Goal: Information Seeking & Learning: Learn about a topic

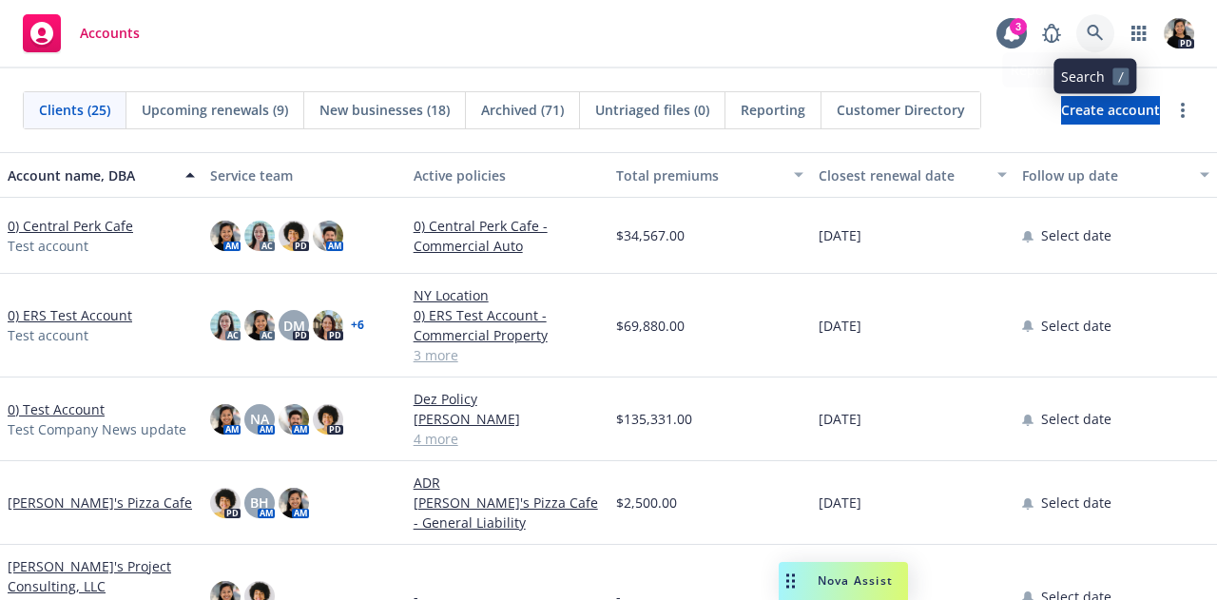
click at [1092, 31] on icon at bounding box center [1095, 33] width 17 height 17
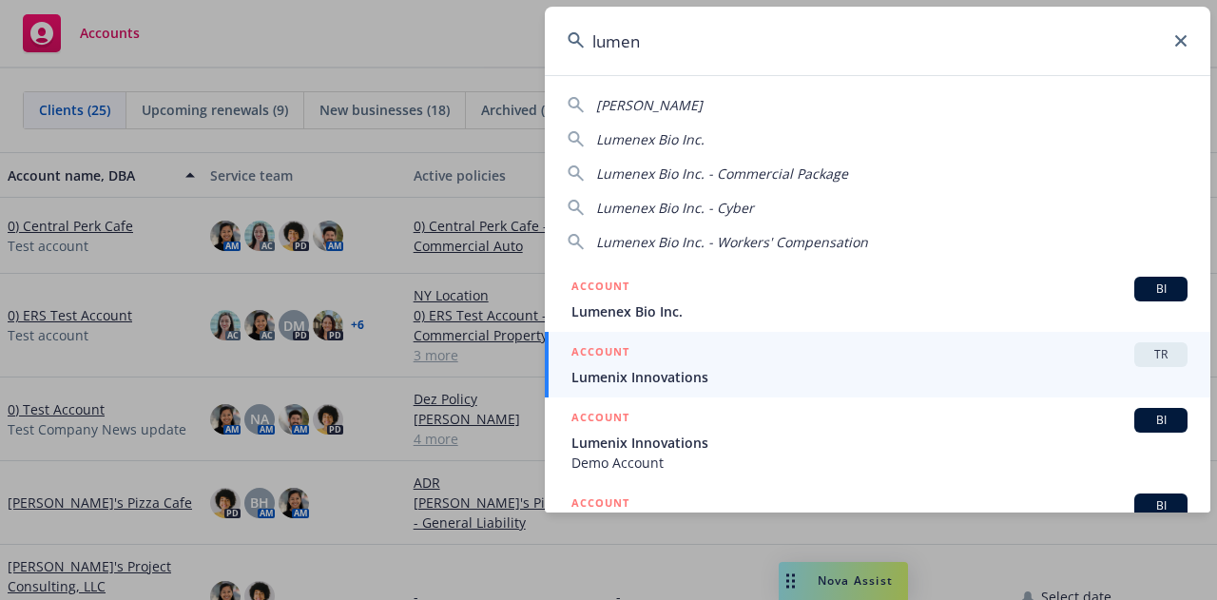
type input "lumen"
click at [1011, 356] on div "ACCOUNT TR" at bounding box center [879, 354] width 616 height 25
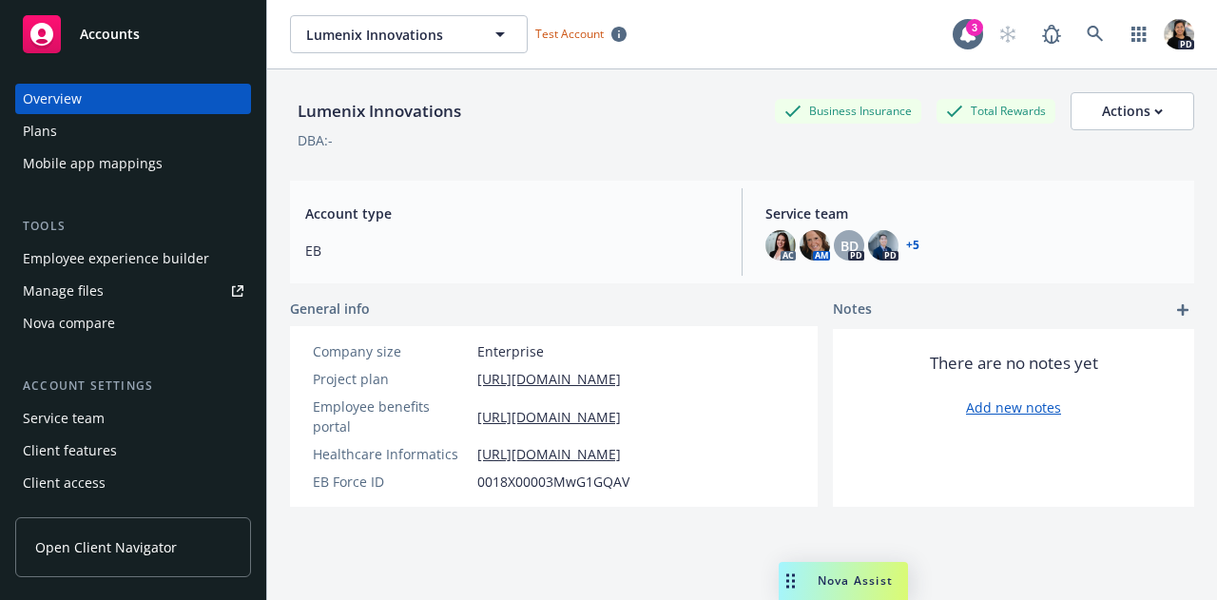
click at [177, 558] on link "Open Client Navigator" at bounding box center [133, 547] width 236 height 60
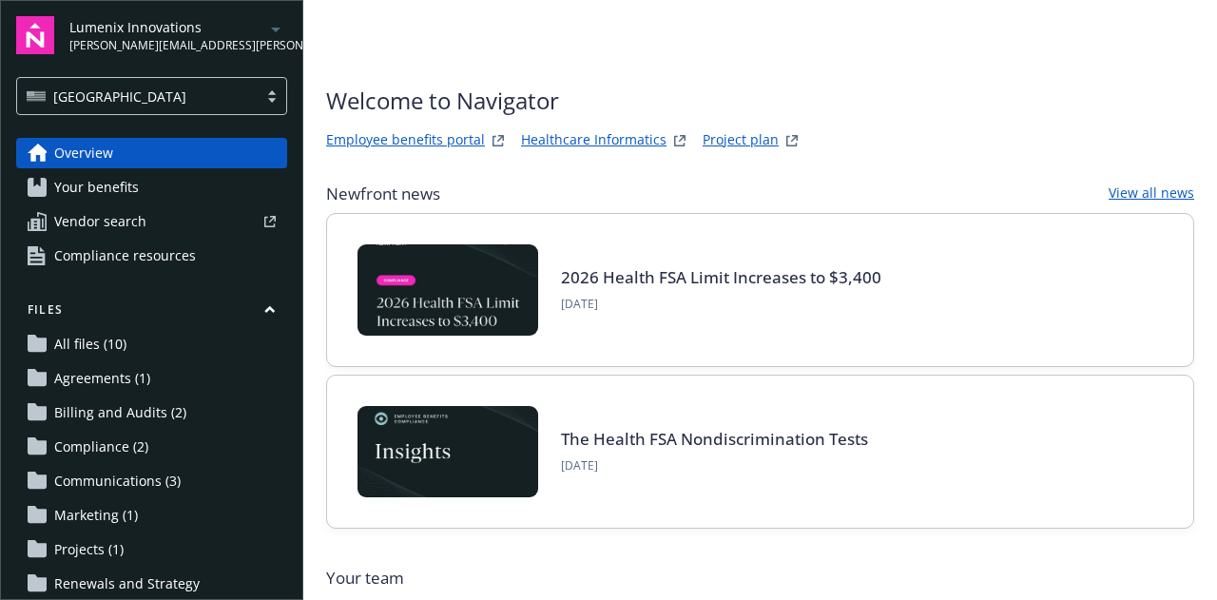
click at [392, 130] on link "Employee benefits portal" at bounding box center [405, 140] width 159 height 23
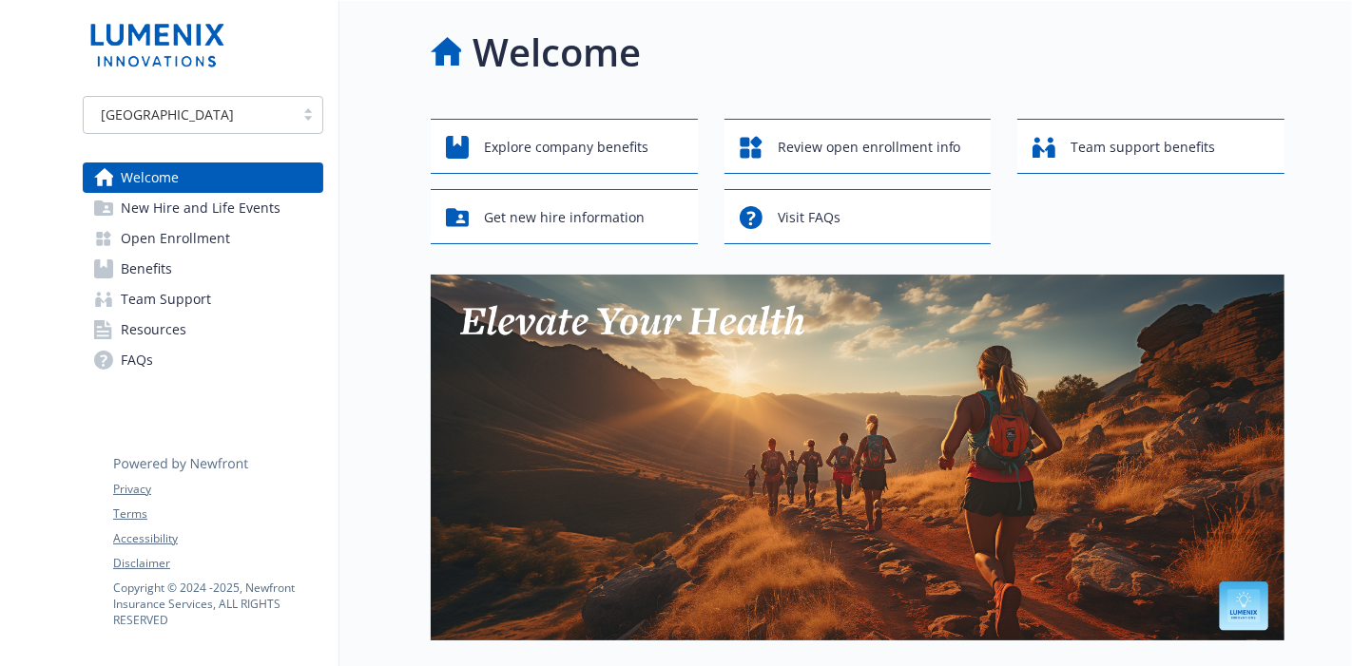
drag, startPoint x: 849, startPoint y: 6, endPoint x: 908, endPoint y: 59, distance: 79.4
click at [908, 59] on div "Welcome" at bounding box center [858, 52] width 854 height 57
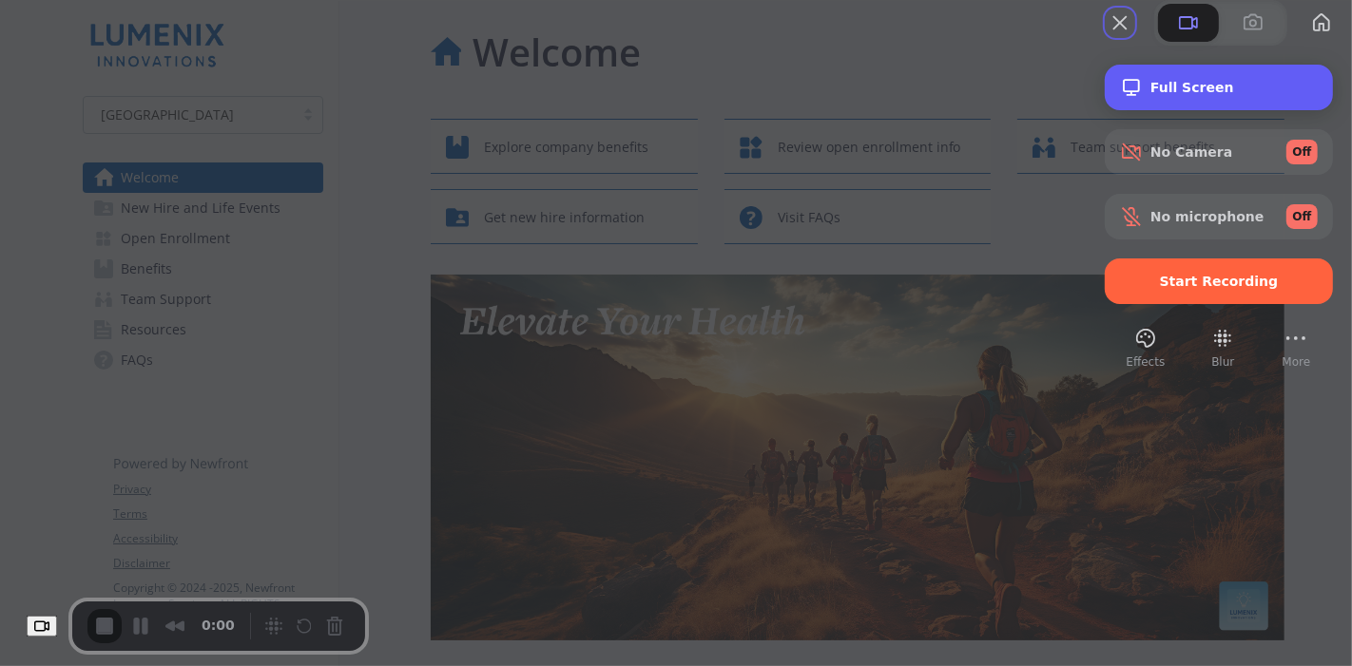
click at [1181, 95] on span "Full Screen" at bounding box center [1233, 87] width 167 height 15
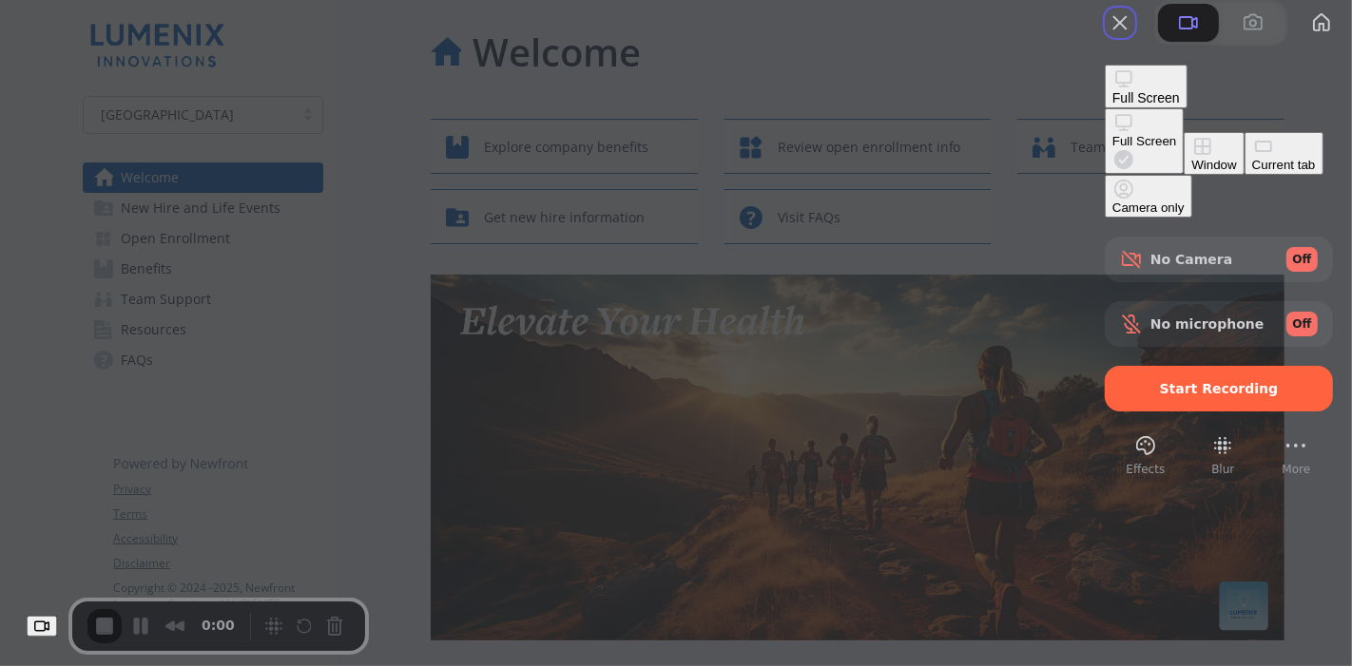
click at [1216, 172] on div "Current tab" at bounding box center [1284, 165] width 64 height 14
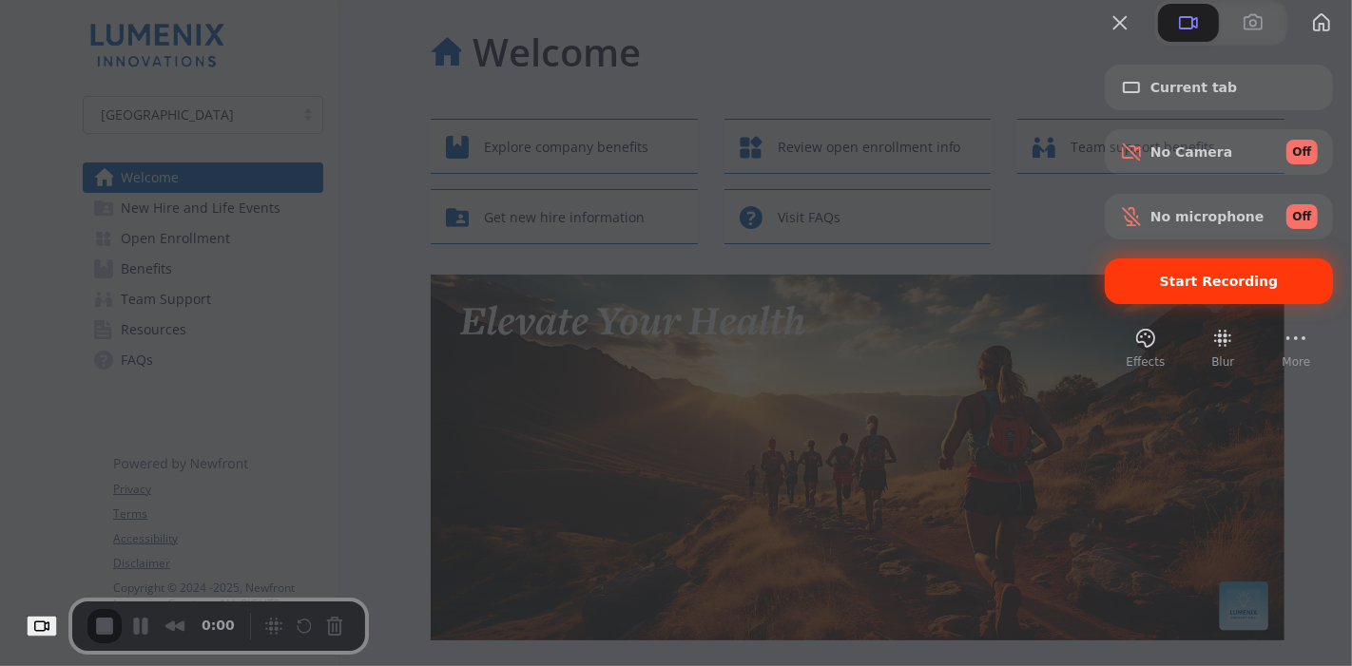
click at [1164, 304] on div "Start Recording" at bounding box center [1219, 282] width 228 height 46
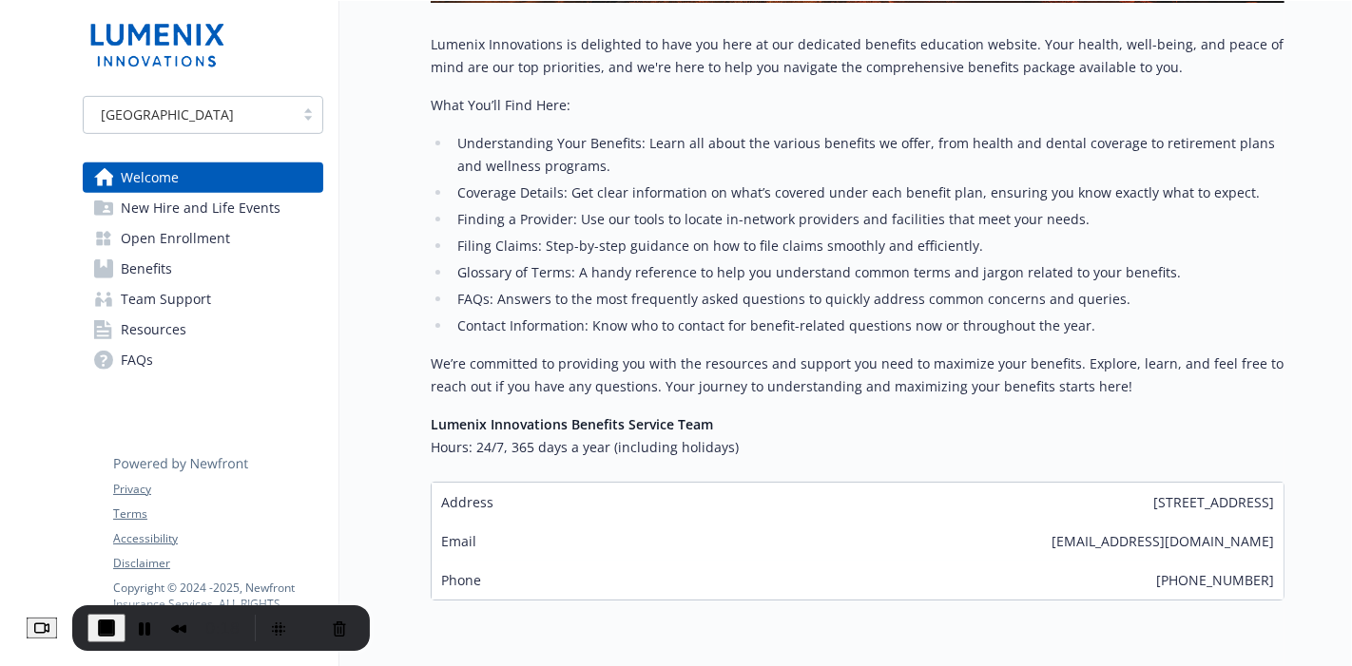
scroll to position [692, 0]
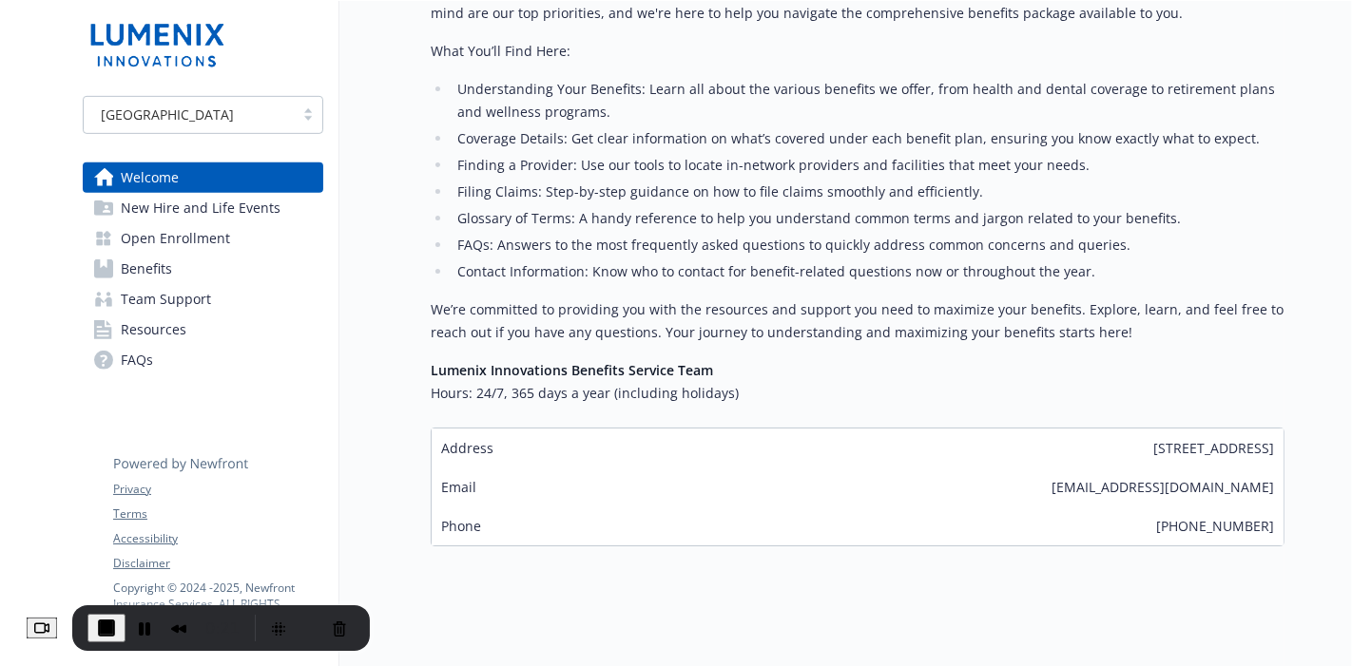
click at [198, 200] on span "New Hire and Life Events" at bounding box center [201, 208] width 160 height 30
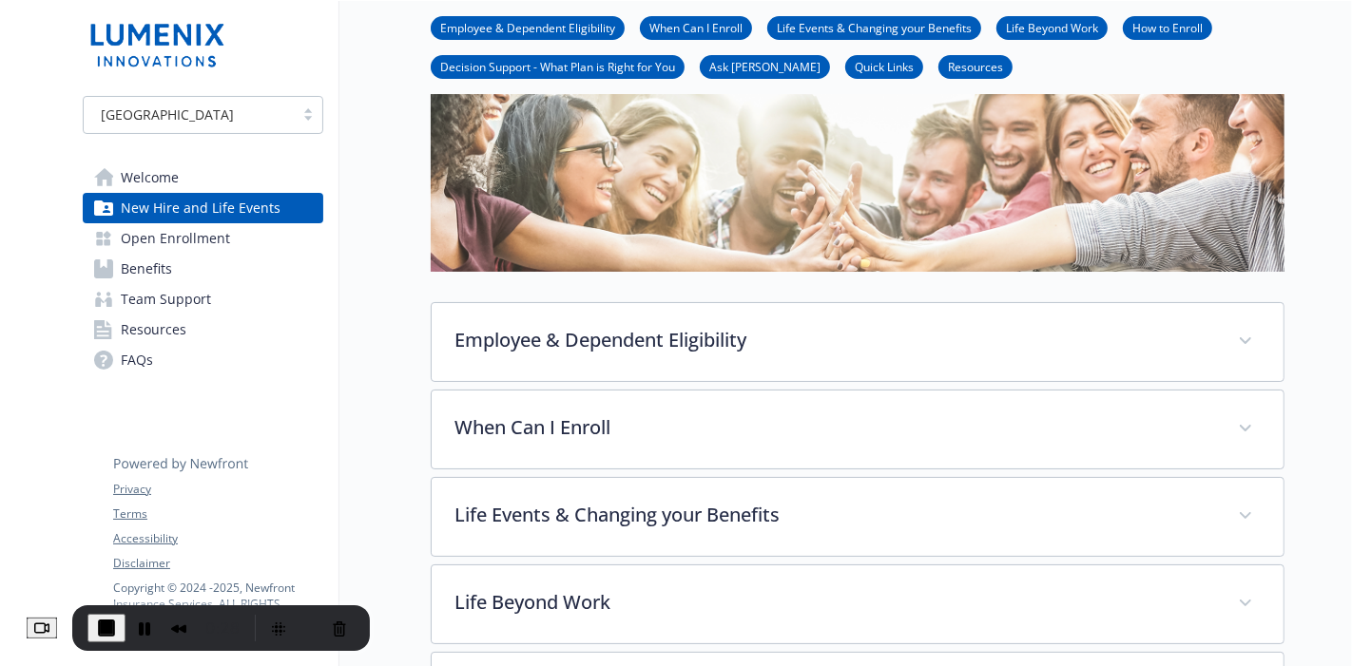
scroll to position [128, 0]
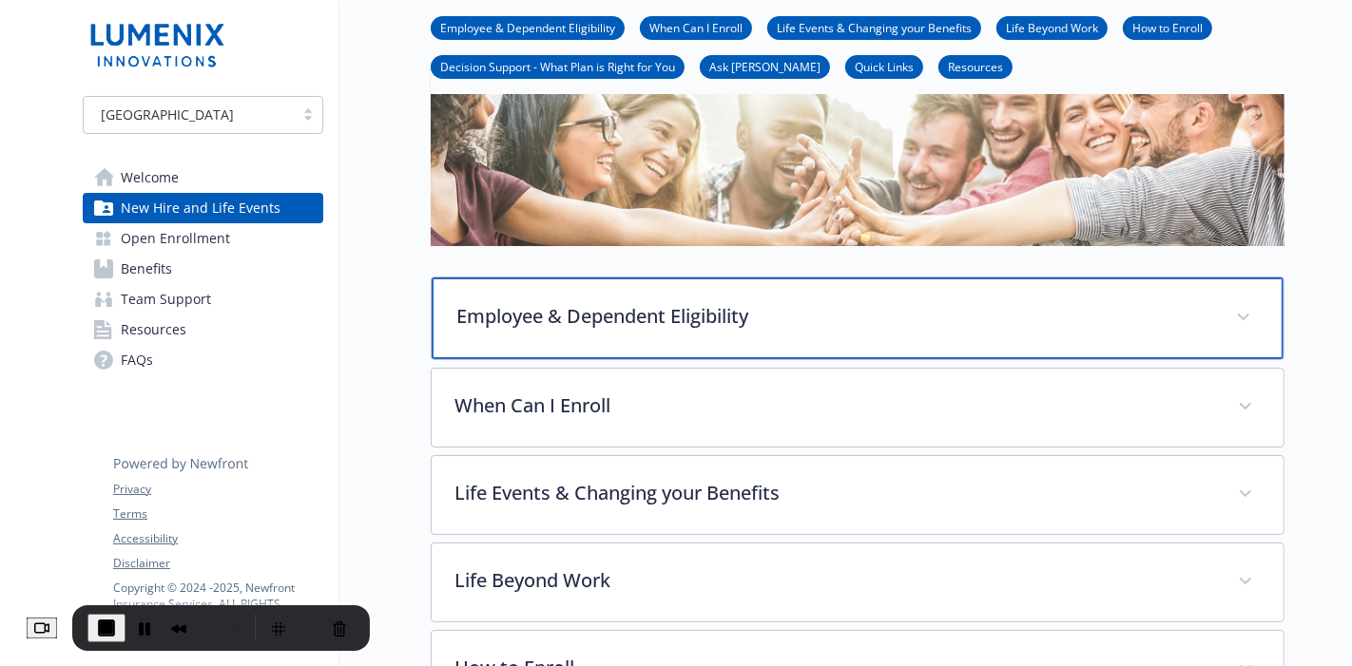
click at [1216, 329] on div "Employee & Dependent Eligibility" at bounding box center [858, 319] width 852 height 82
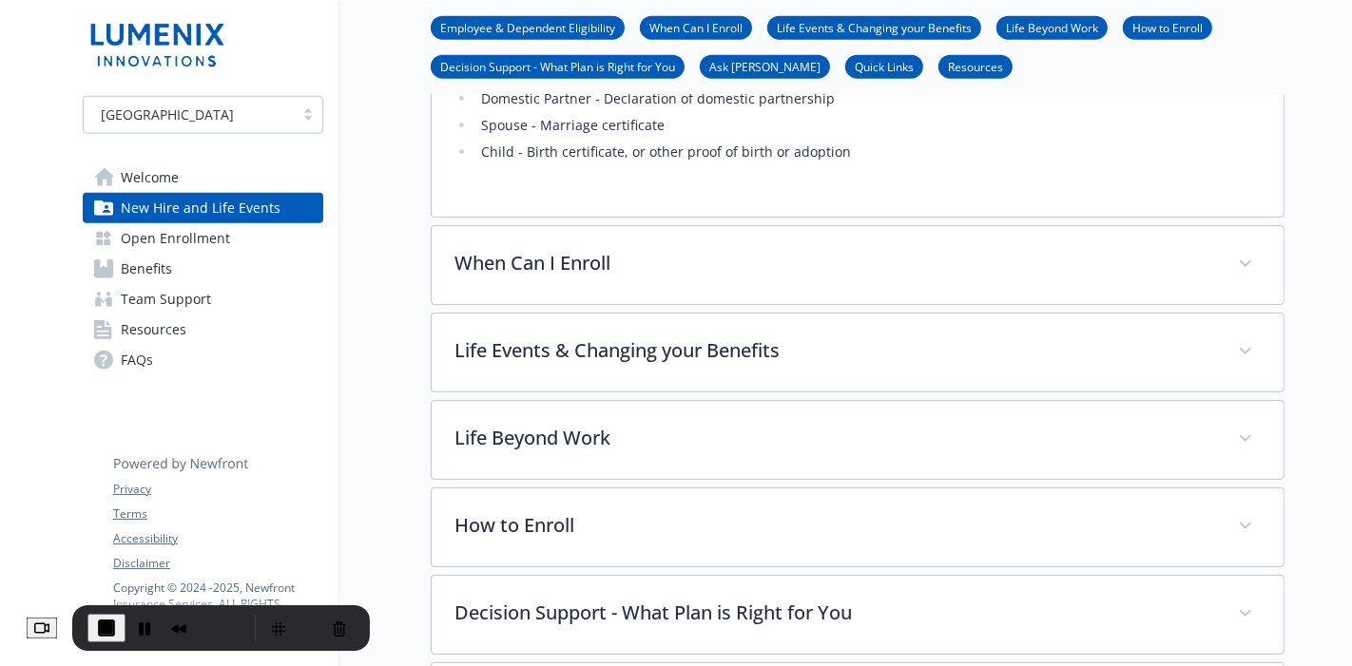
scroll to position [1829, 0]
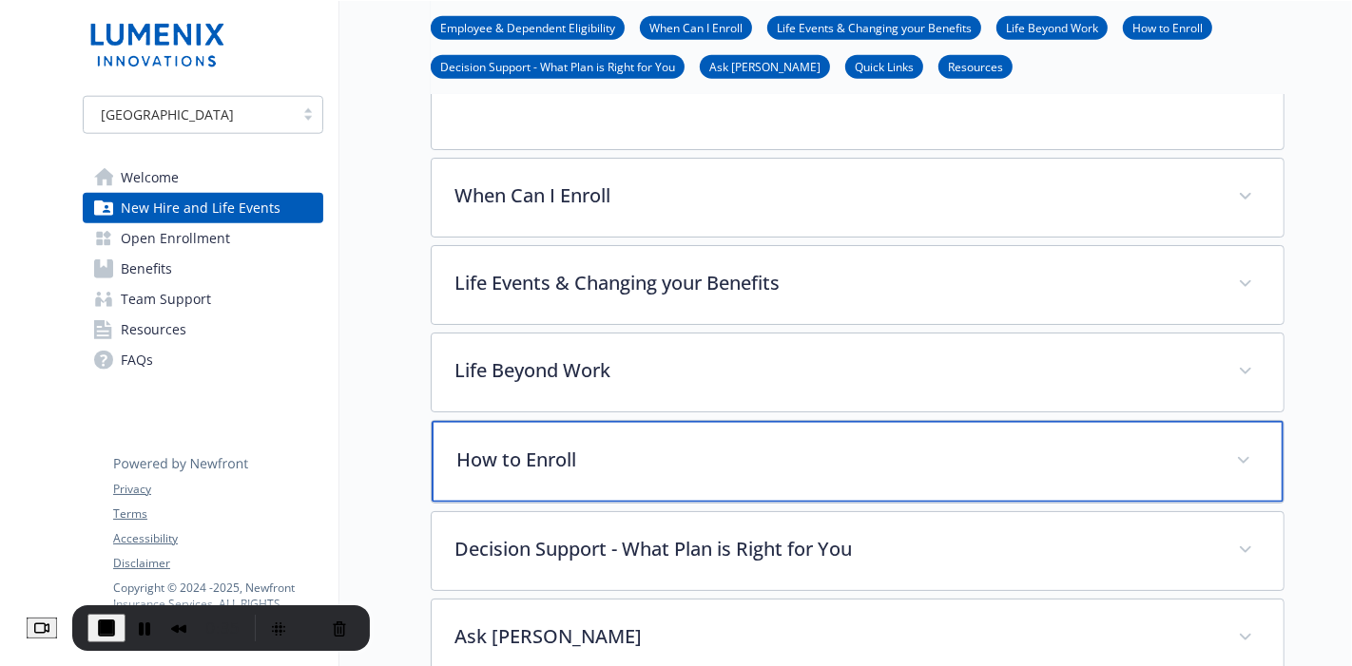
click at [993, 421] on div "How to Enroll" at bounding box center [858, 462] width 852 height 82
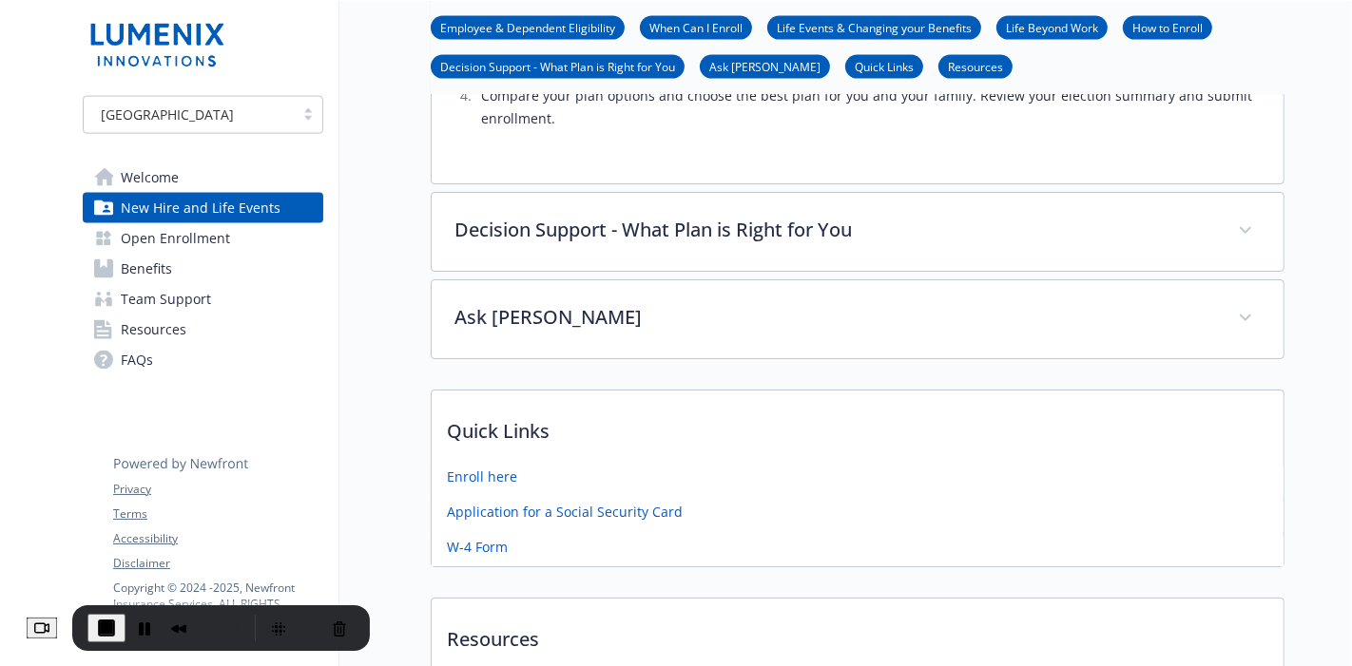
scroll to position [2370, 0]
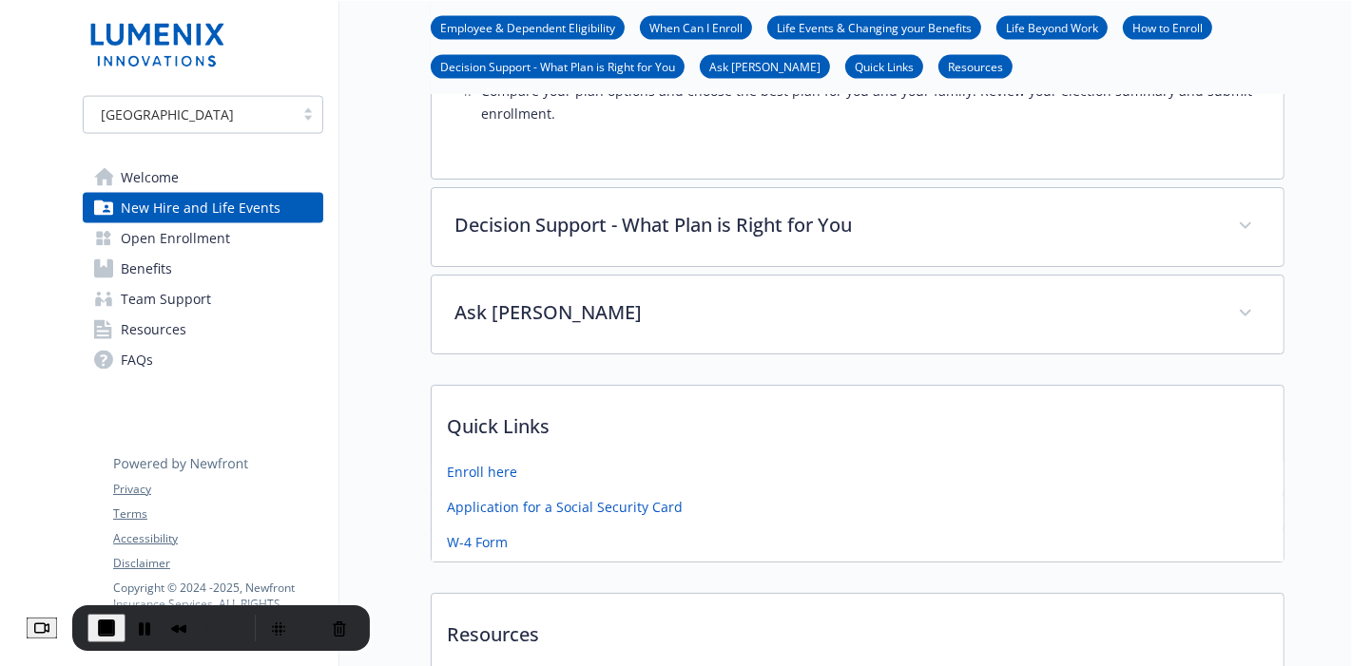
click at [222, 244] on span "Open Enrollment" at bounding box center [175, 238] width 109 height 30
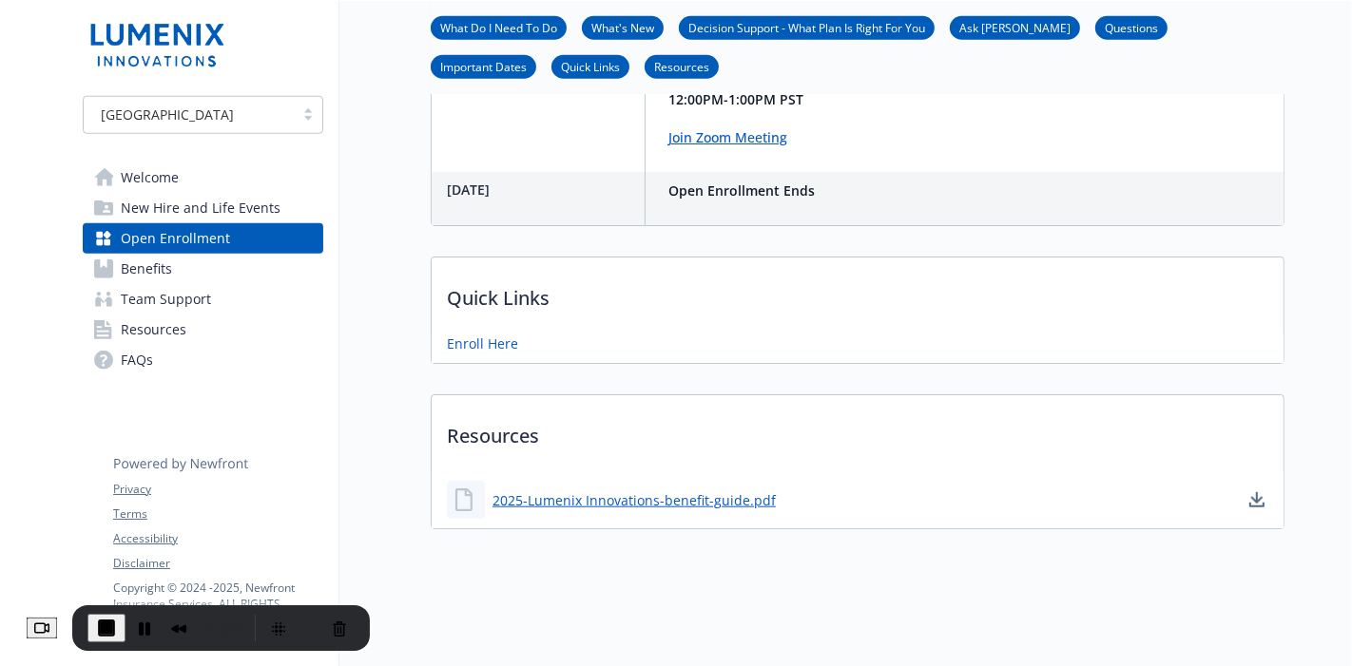
scroll to position [1395, 0]
click at [235, 264] on link "Benefits" at bounding box center [203, 269] width 241 height 30
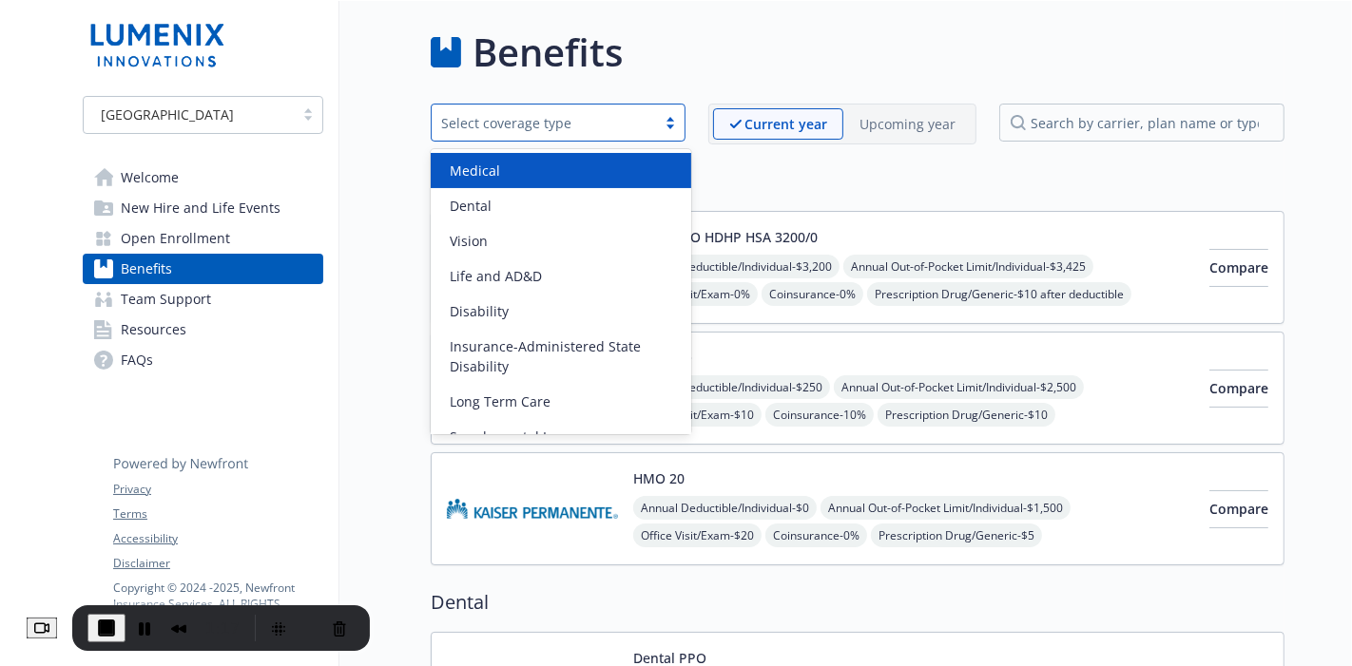
click at [684, 132] on div "Select coverage type" at bounding box center [558, 123] width 255 height 38
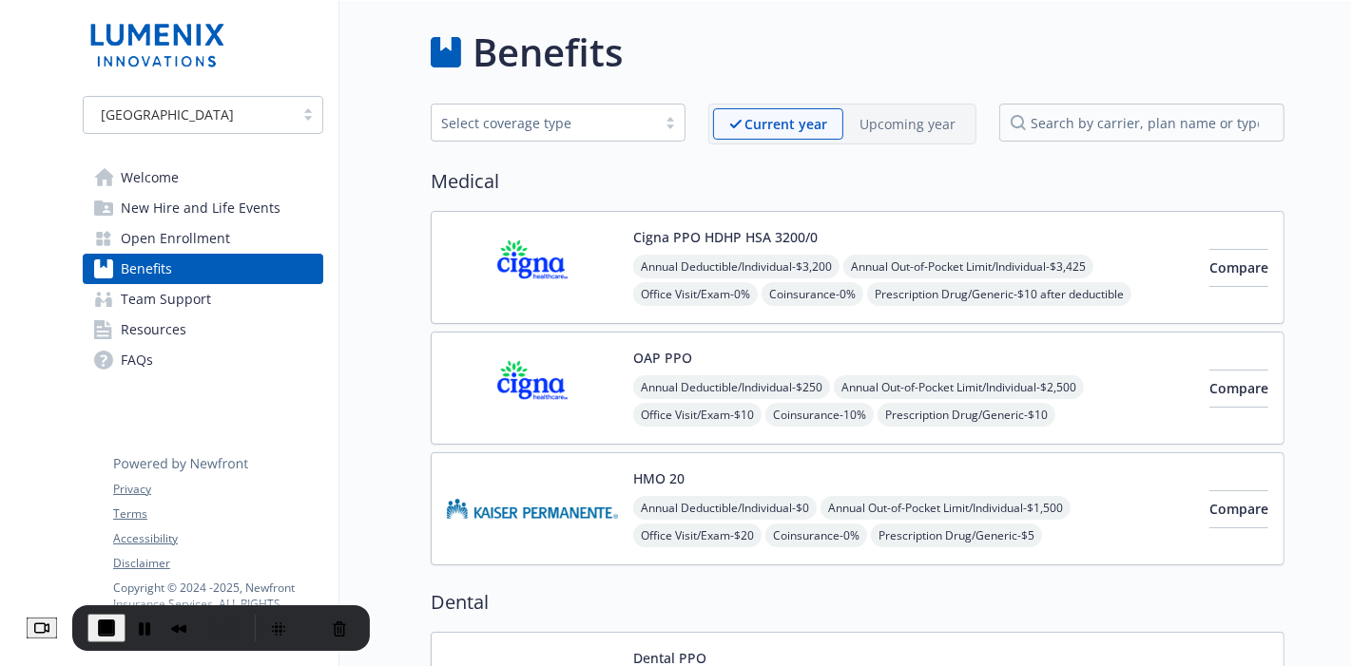
click at [897, 131] on p "Upcoming year" at bounding box center [907, 124] width 96 height 20
click at [774, 122] on p "Current year" at bounding box center [769, 124] width 81 height 20
click at [1038, 125] on input "search by carrier, plan name or type" at bounding box center [1141, 123] width 285 height 38
click at [574, 277] on img at bounding box center [532, 267] width 171 height 81
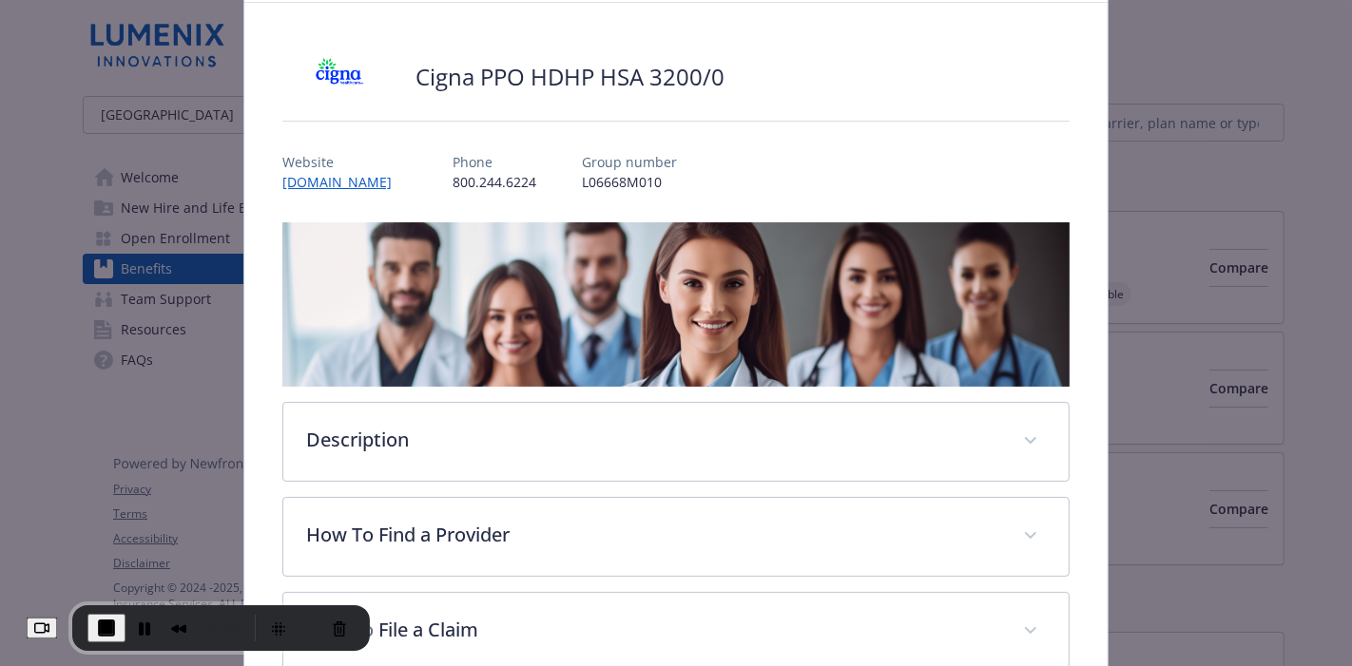
scroll to position [101, 0]
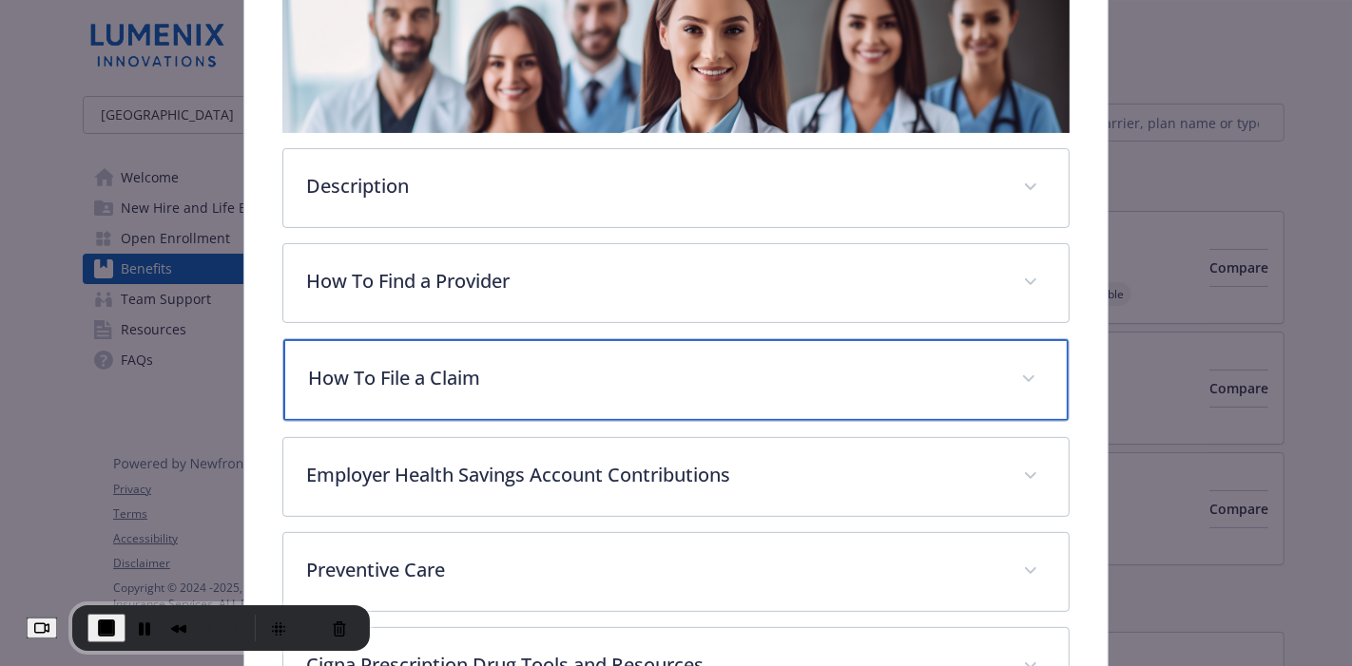
click at [645, 356] on div "How To File a Claim" at bounding box center [675, 380] width 785 height 82
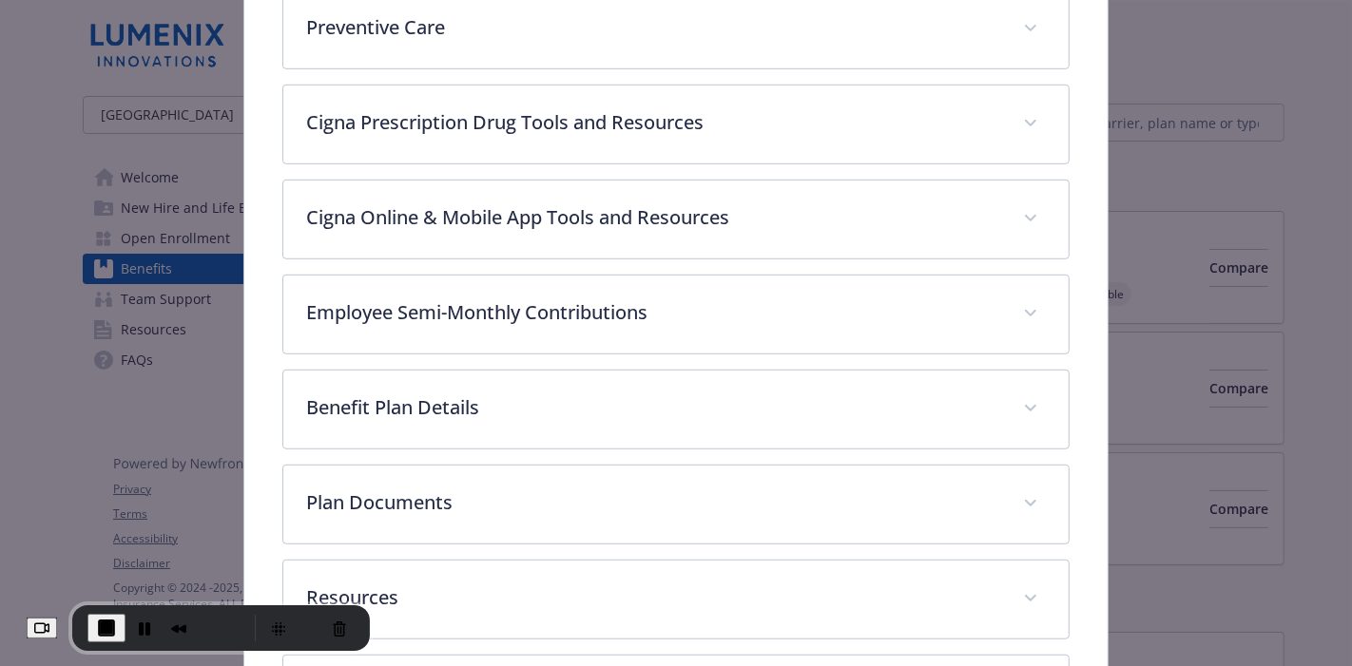
scroll to position [998, 0]
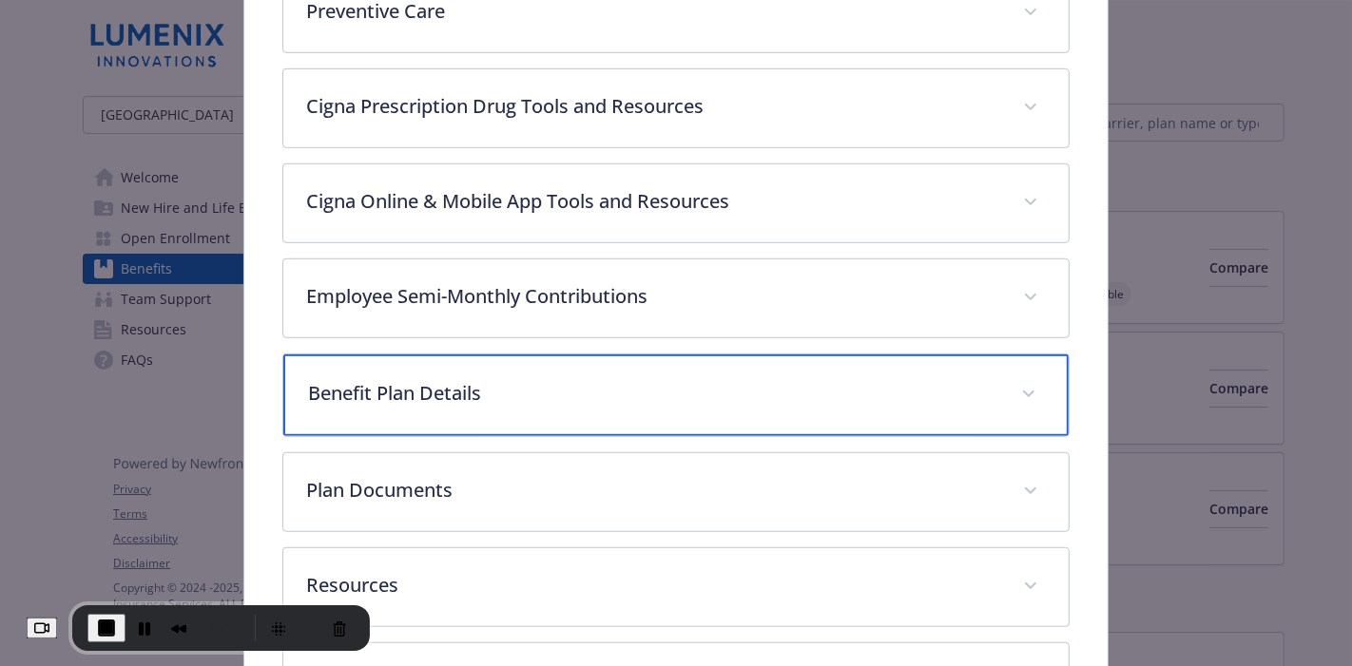
click at [492, 386] on p "Benefit Plan Details" at bounding box center [653, 393] width 690 height 29
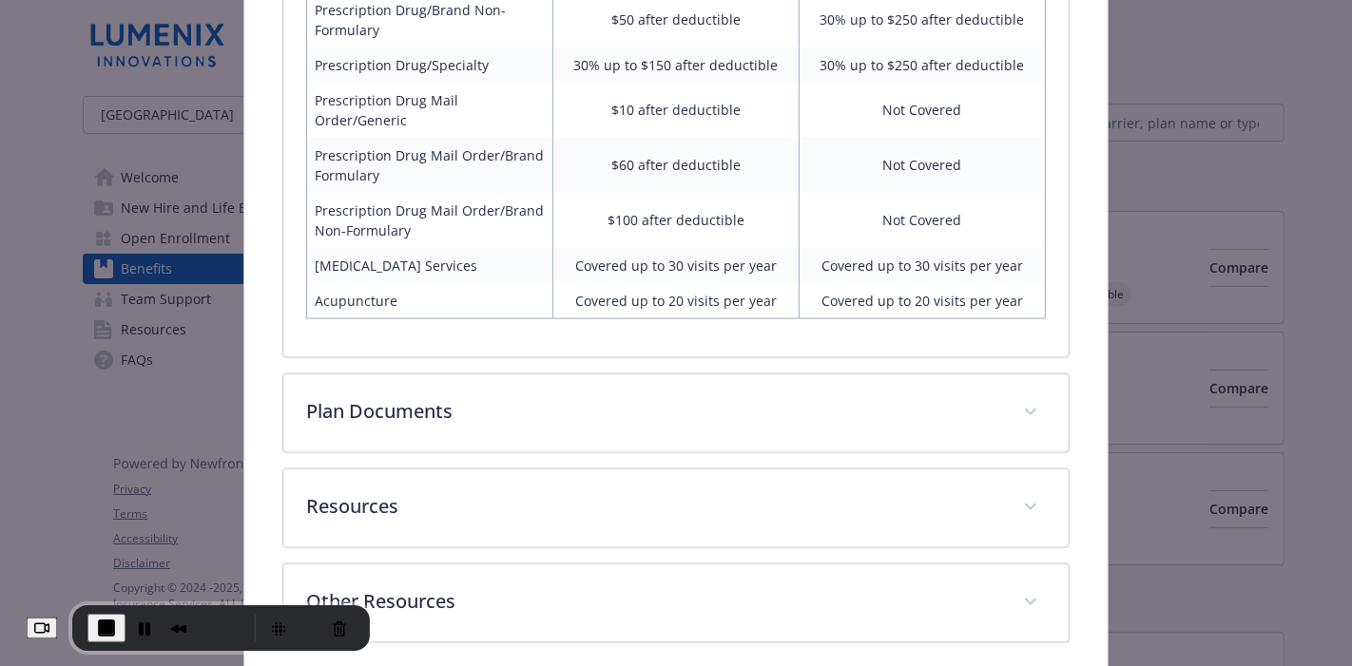
scroll to position [2209, 0]
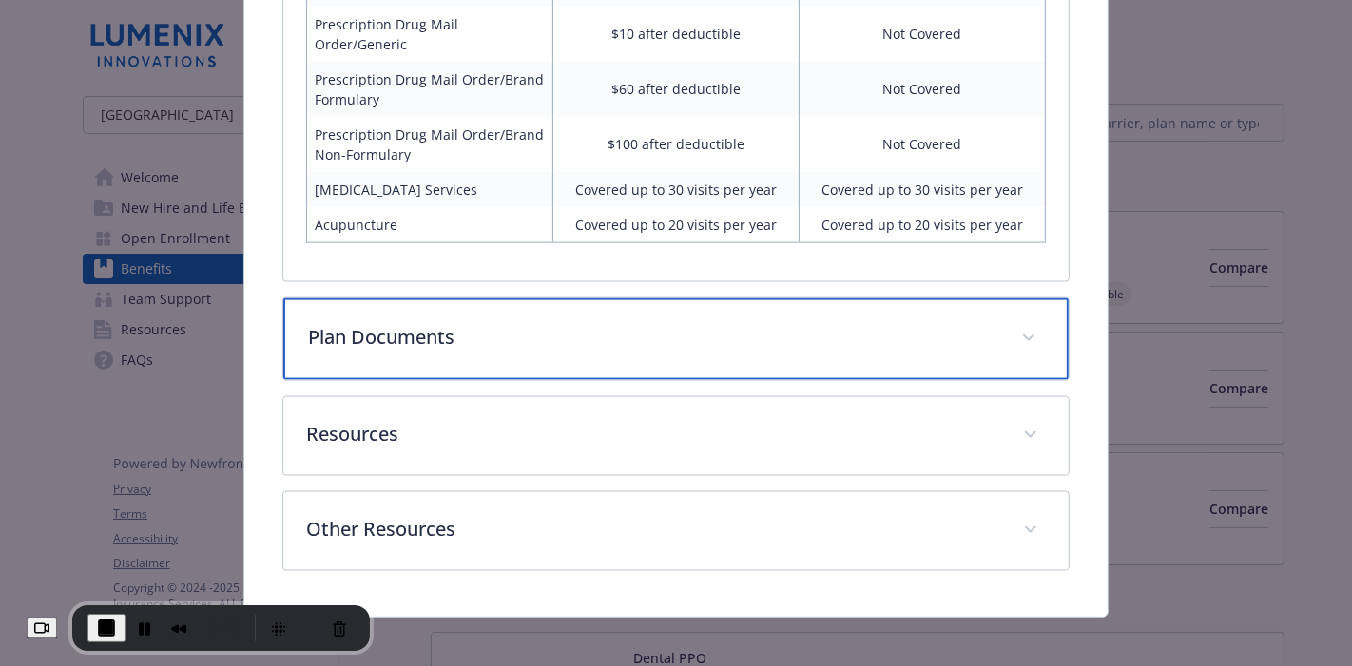
click at [496, 331] on p "Plan Documents" at bounding box center [653, 337] width 690 height 29
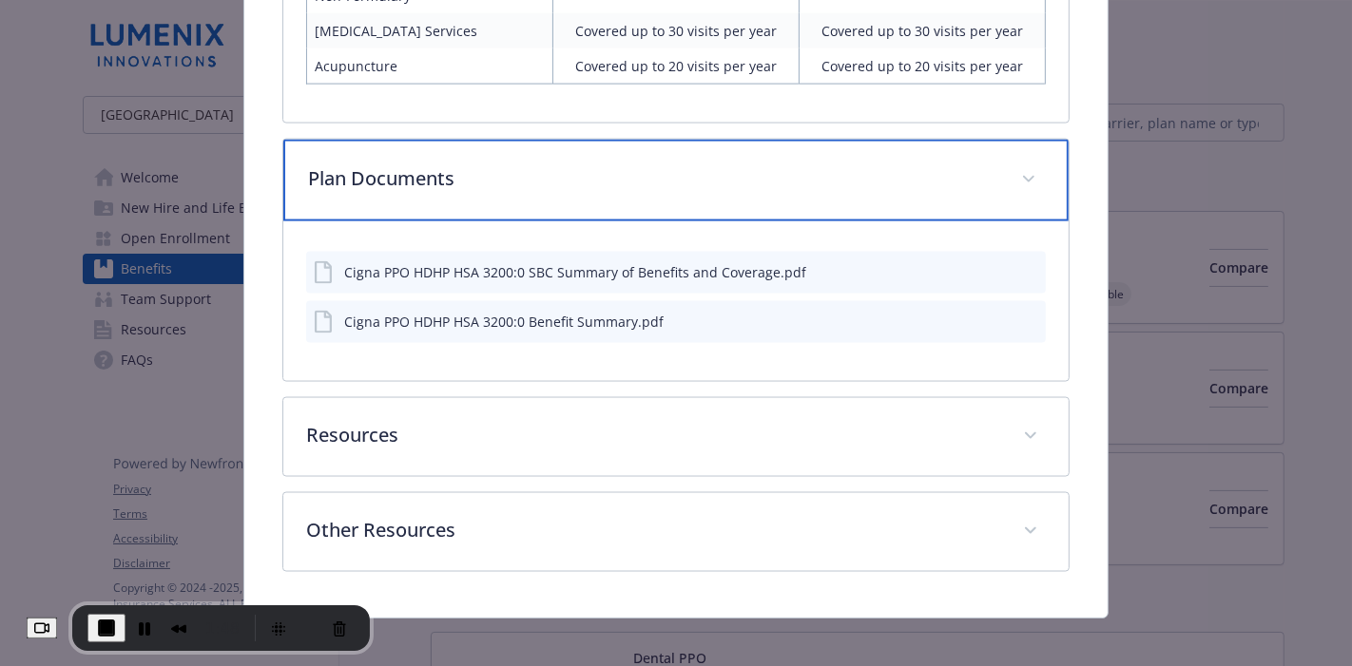
scroll to position [2369, 0]
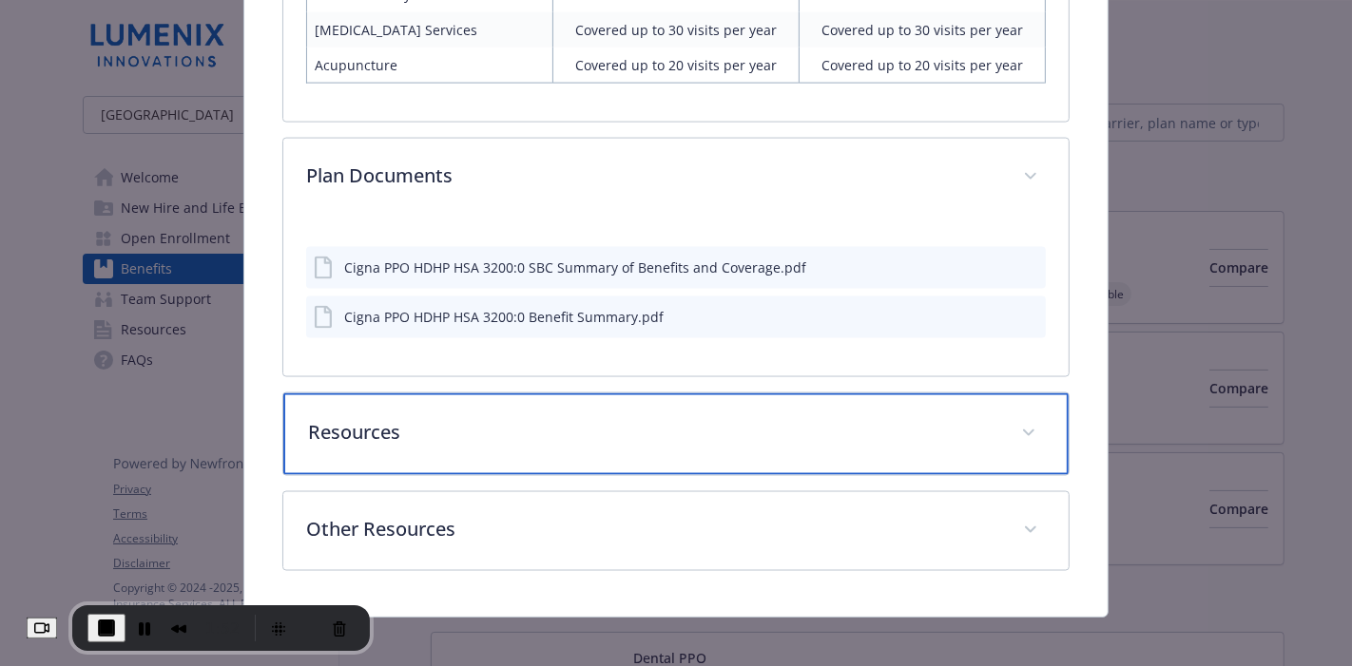
click at [935, 418] on p "Resources" at bounding box center [653, 432] width 690 height 29
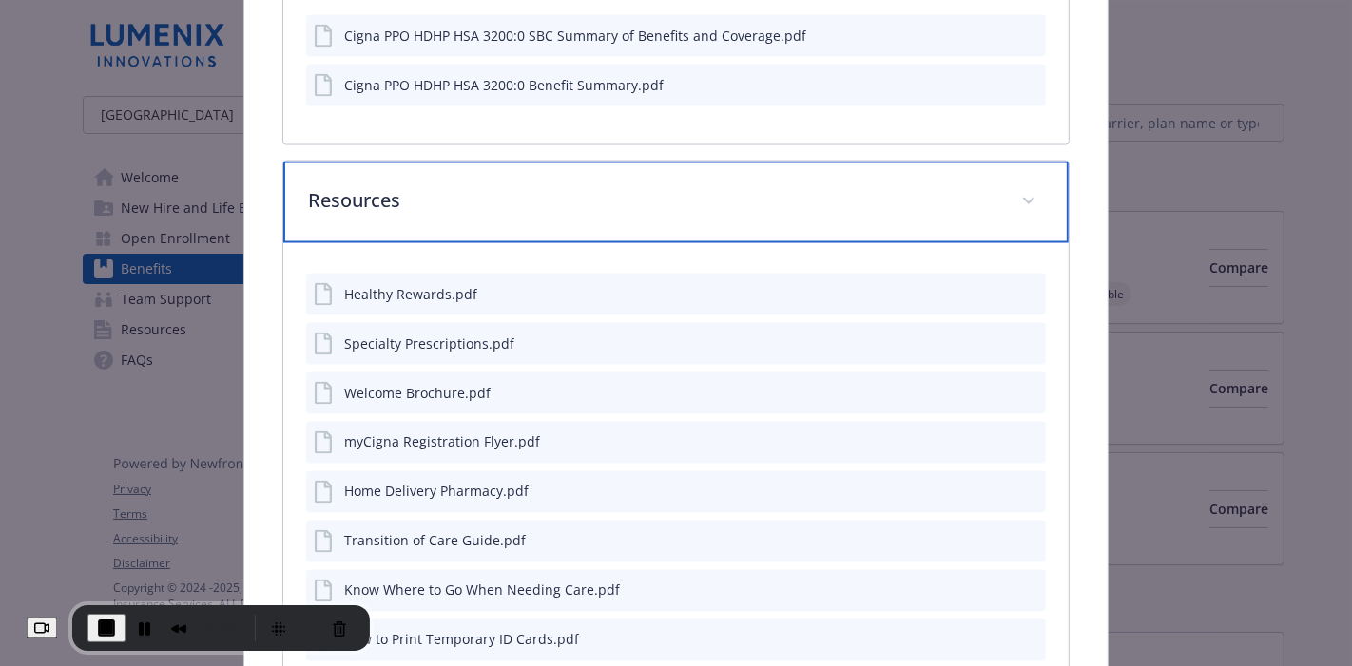
scroll to position [2875, 0]
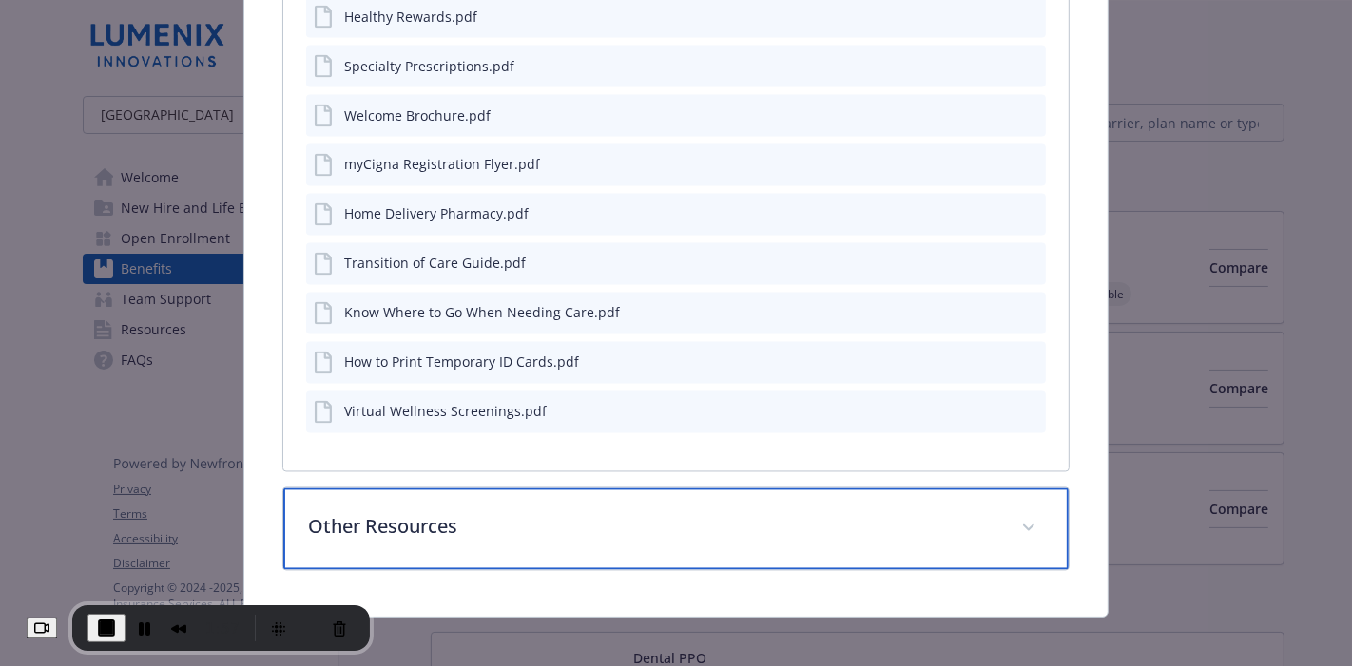
click at [871, 513] on p "Other Resources" at bounding box center [653, 527] width 690 height 29
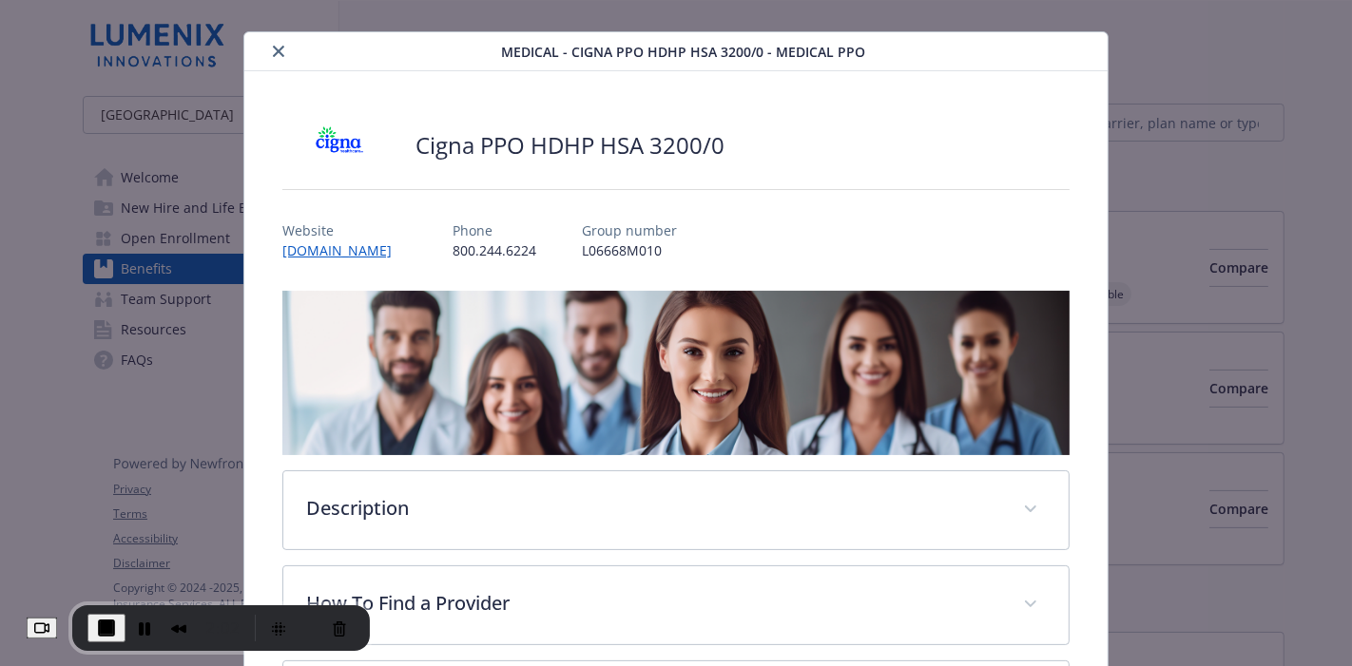
scroll to position [0, 0]
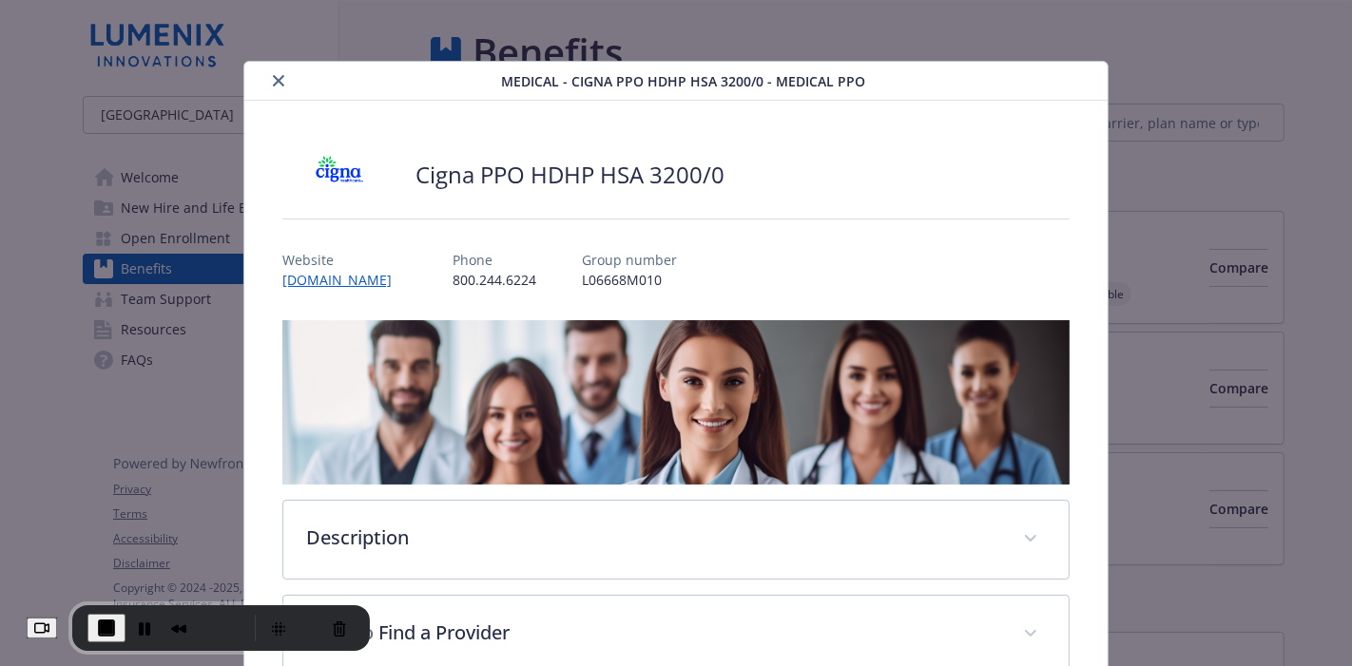
click at [273, 86] on icon "close" at bounding box center [278, 80] width 11 height 11
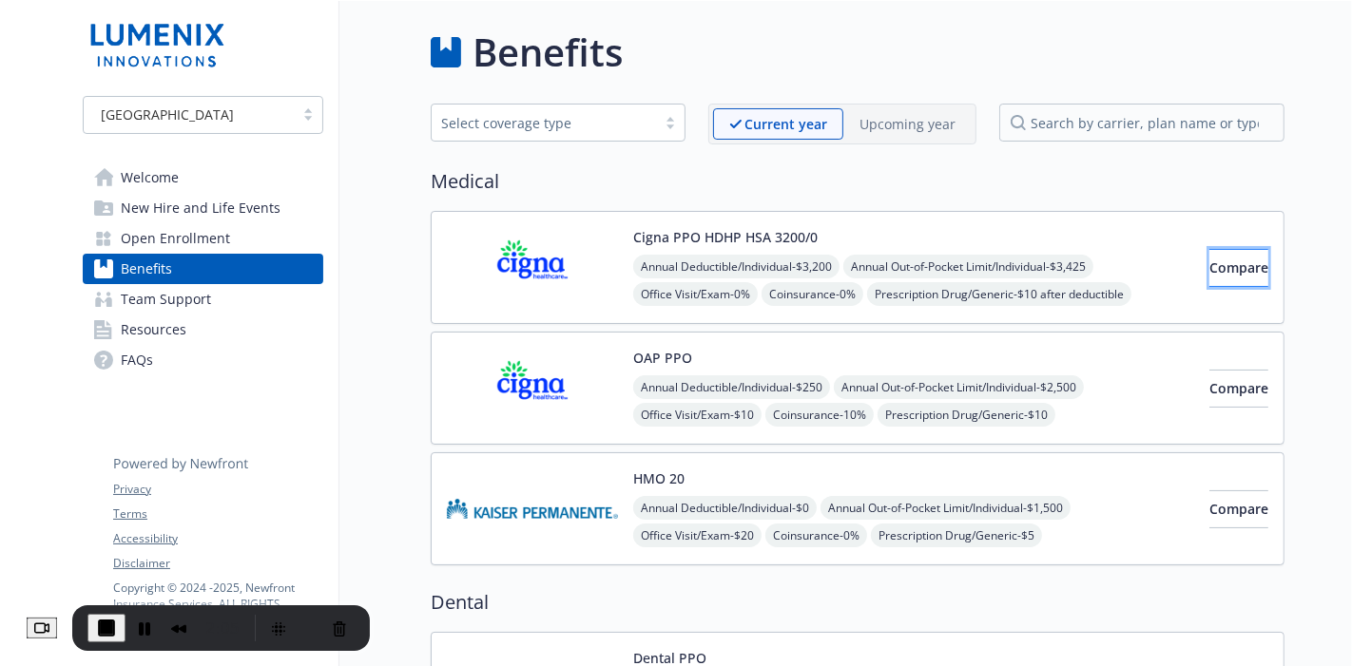
click at [1211, 267] on span "Compare" at bounding box center [1238, 268] width 59 height 18
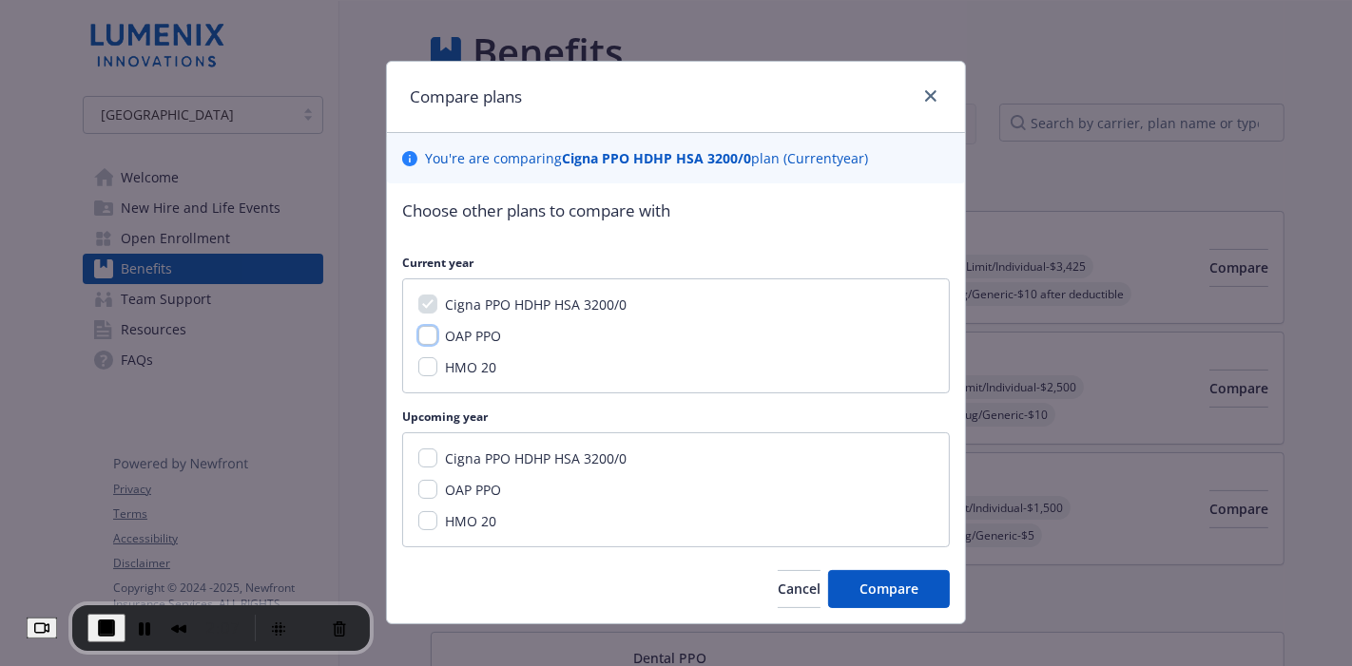
click at [418, 334] on input "OAP PPO" at bounding box center [427, 335] width 19 height 19
checkbox input "true"
click at [418, 363] on input "HMO 20" at bounding box center [427, 366] width 19 height 19
checkbox input "true"
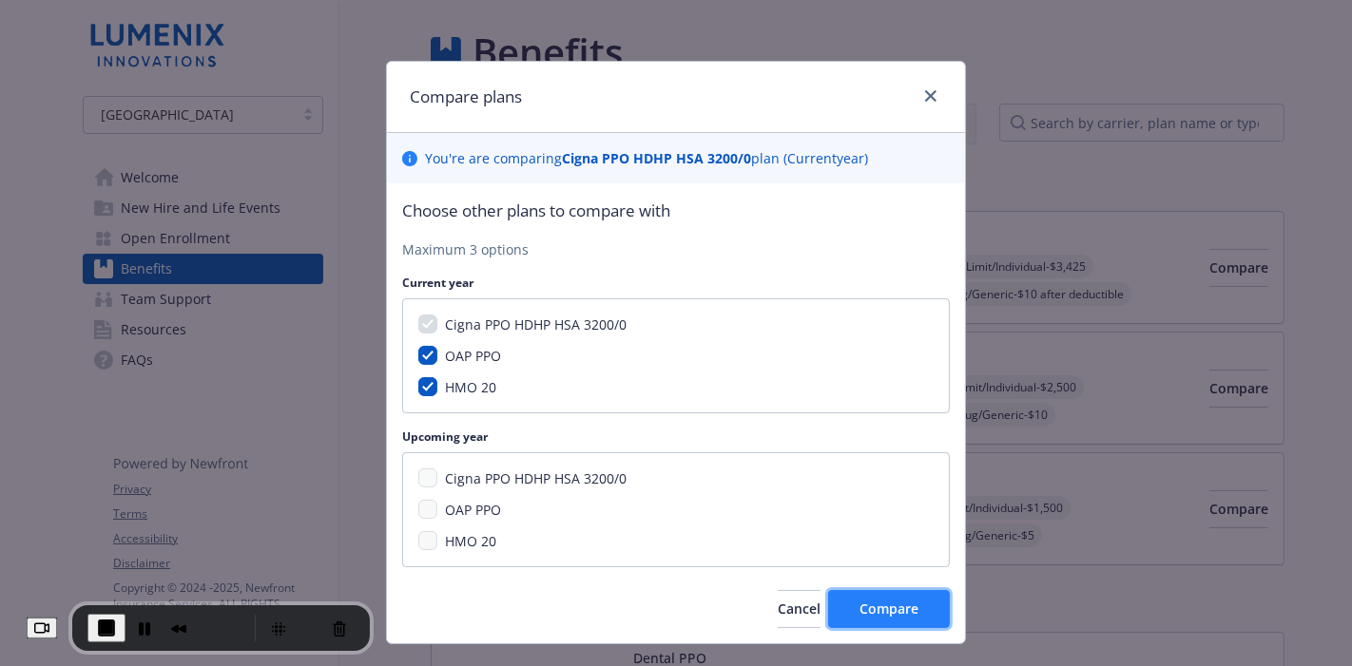
click at [866, 599] on span "Compare" at bounding box center [888, 609] width 59 height 18
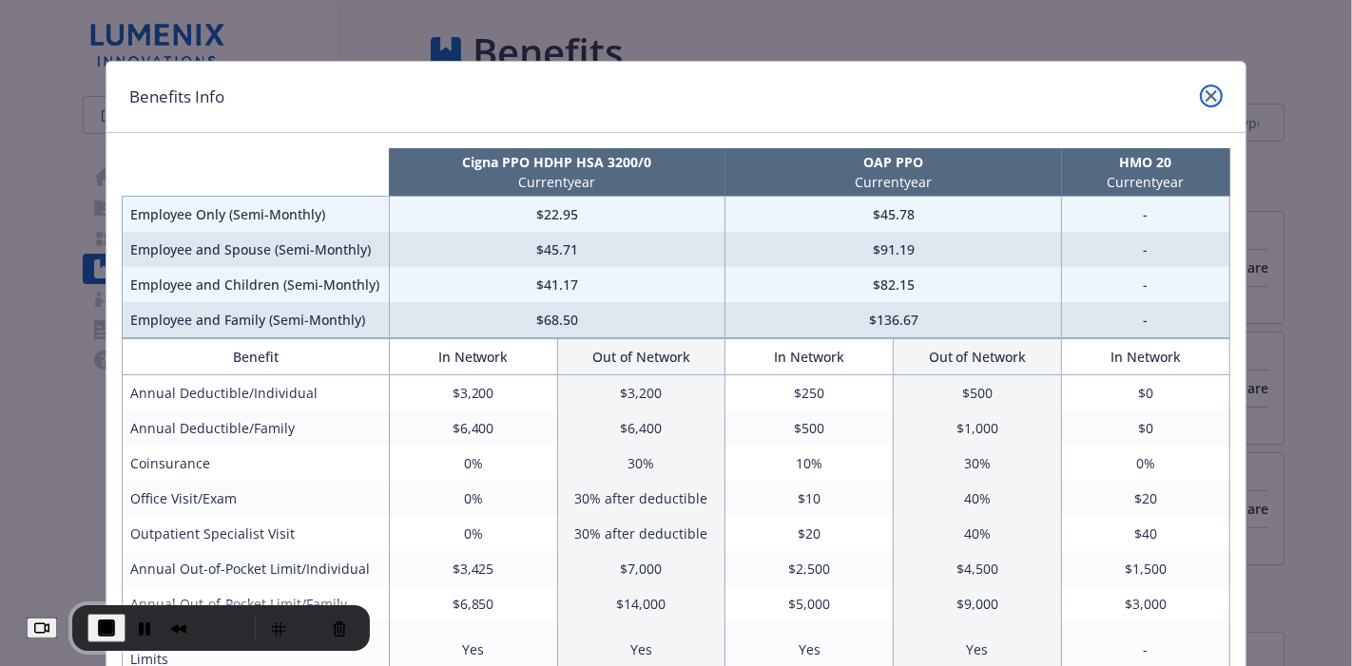
click at [1205, 99] on icon "close" at bounding box center [1210, 95] width 11 height 11
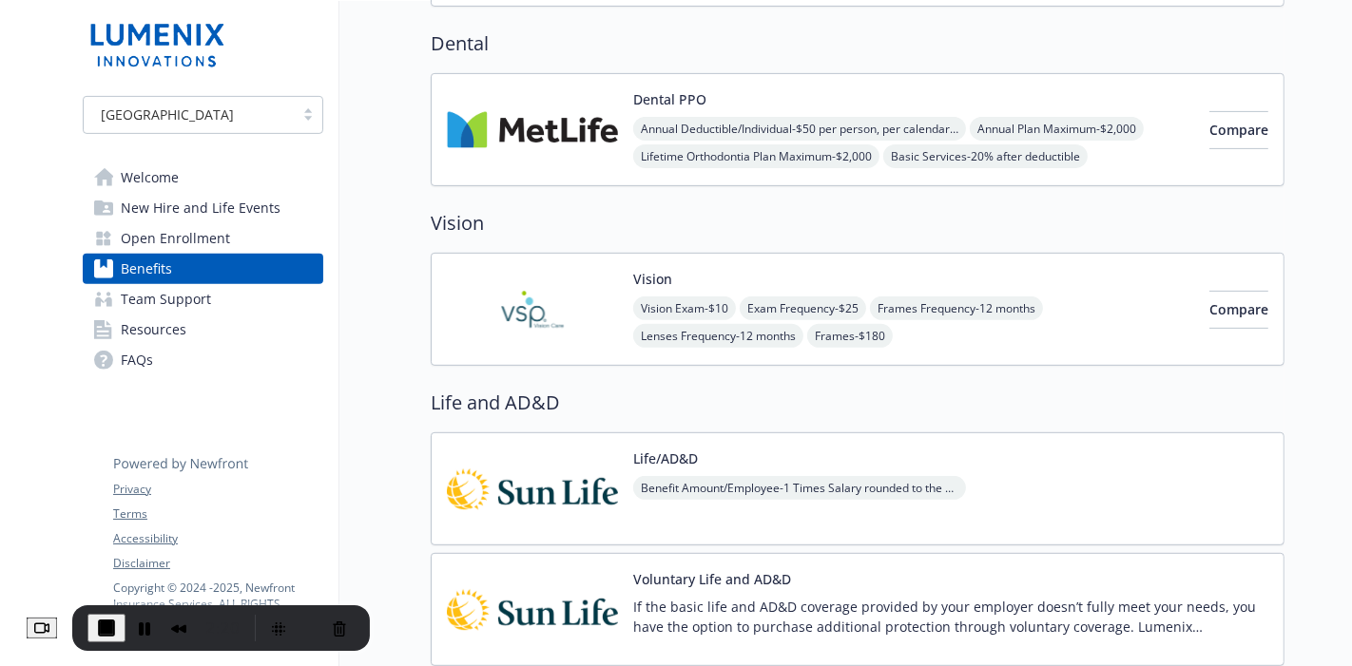
scroll to position [724, 0]
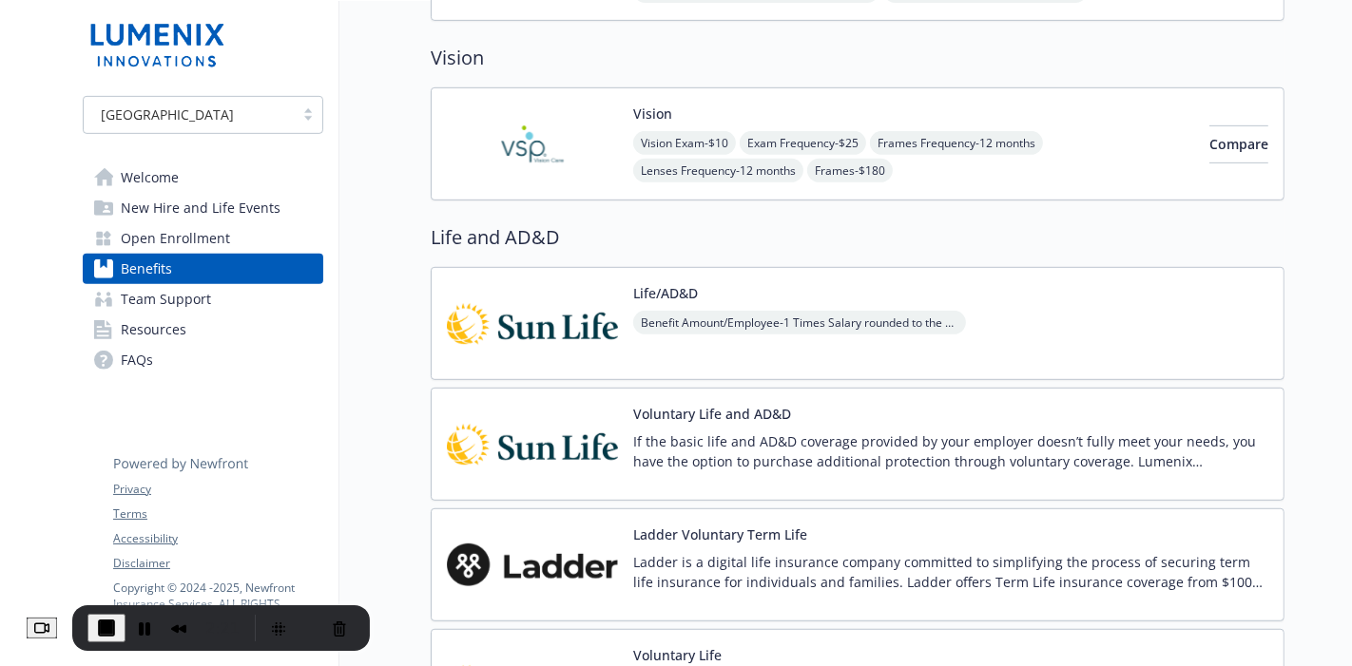
click at [212, 292] on link "Team Support" at bounding box center [203, 299] width 241 height 30
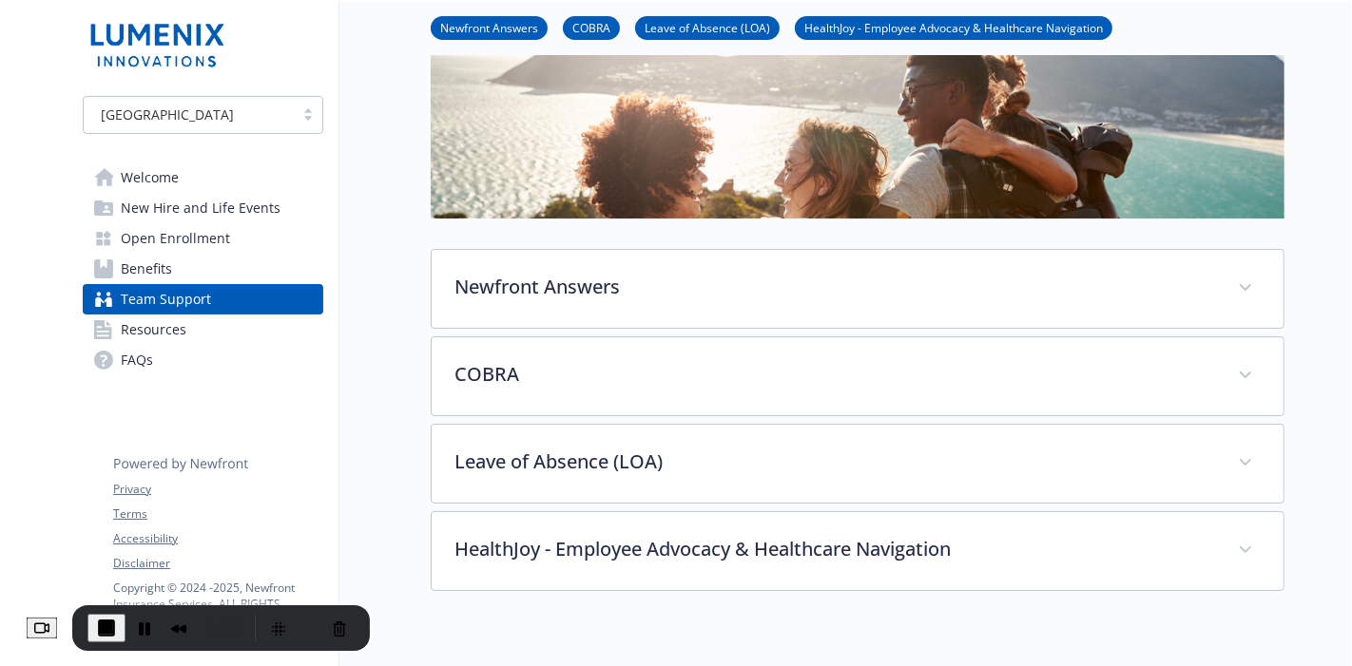
scroll to position [118, 0]
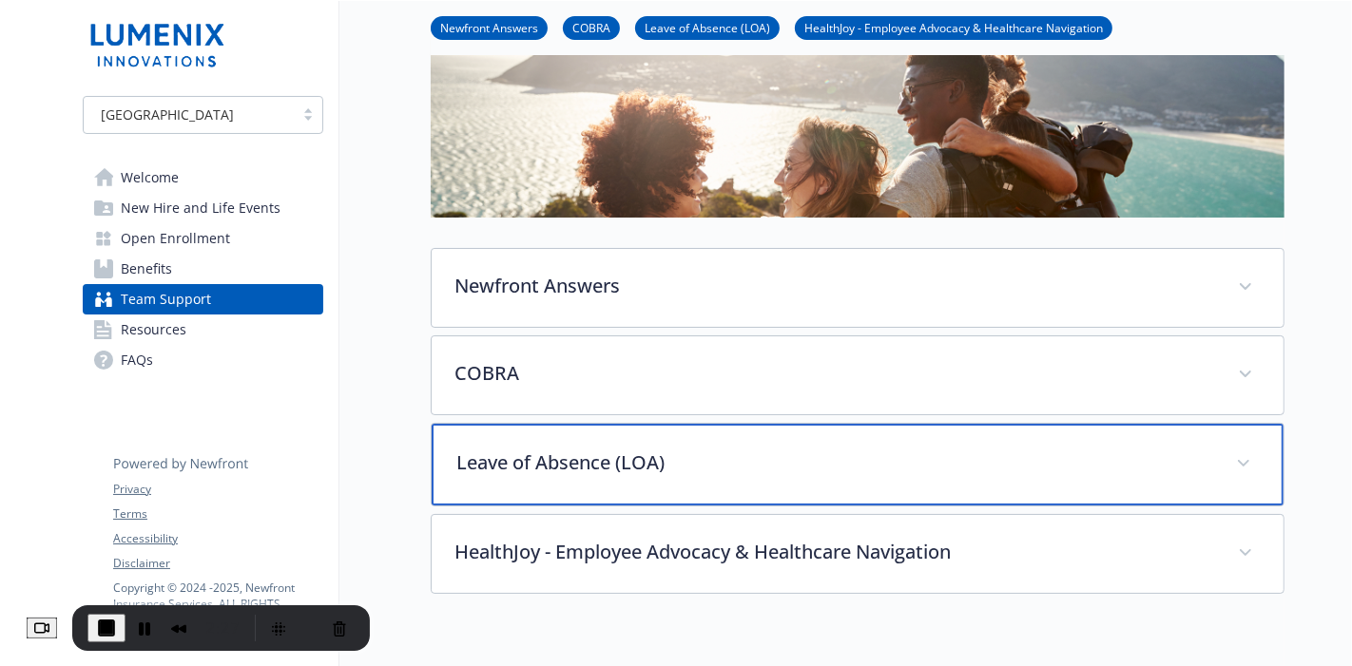
click at [803, 462] on p "Leave of Absence (LOA)" at bounding box center [834, 463] width 757 height 29
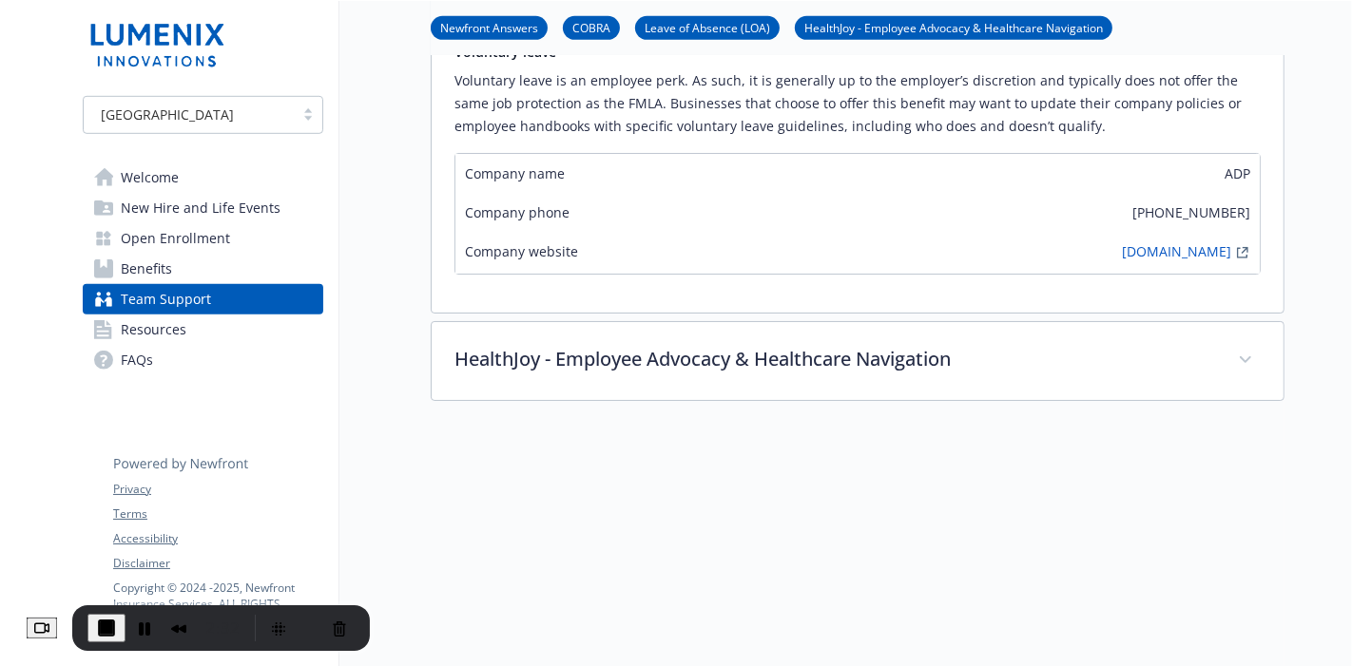
scroll to position [974, 0]
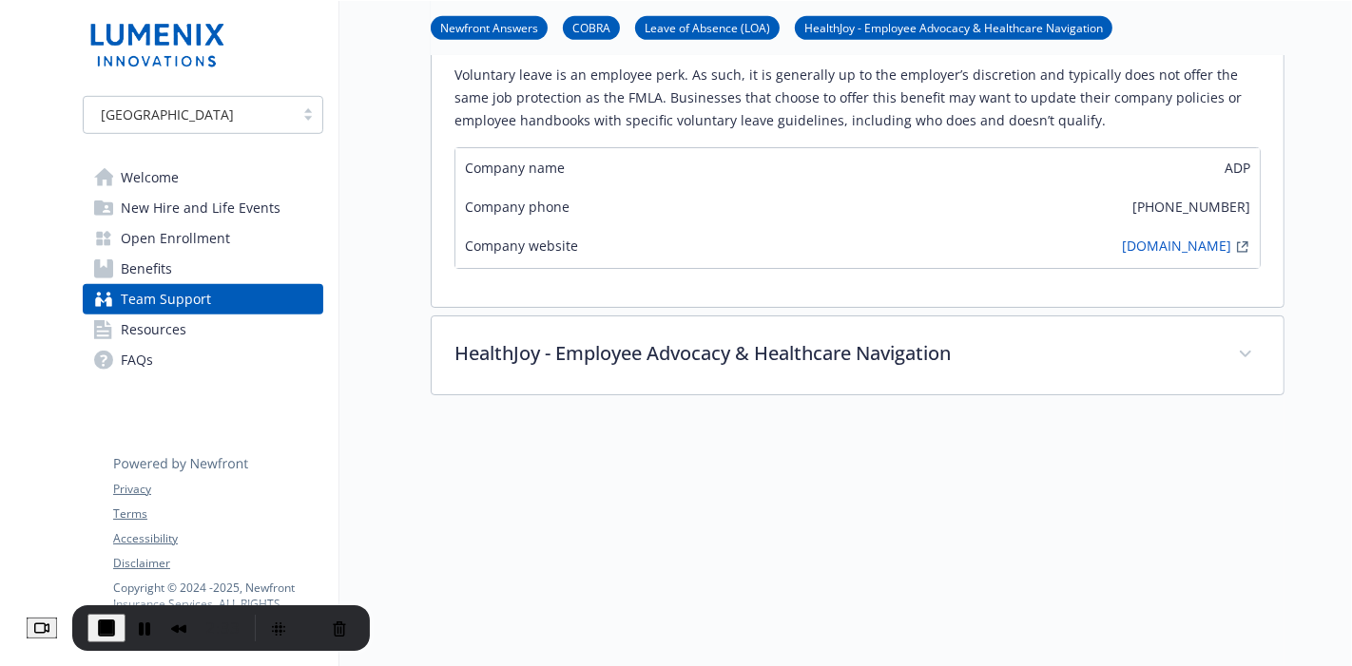
click at [244, 335] on link "Resources" at bounding box center [203, 330] width 241 height 30
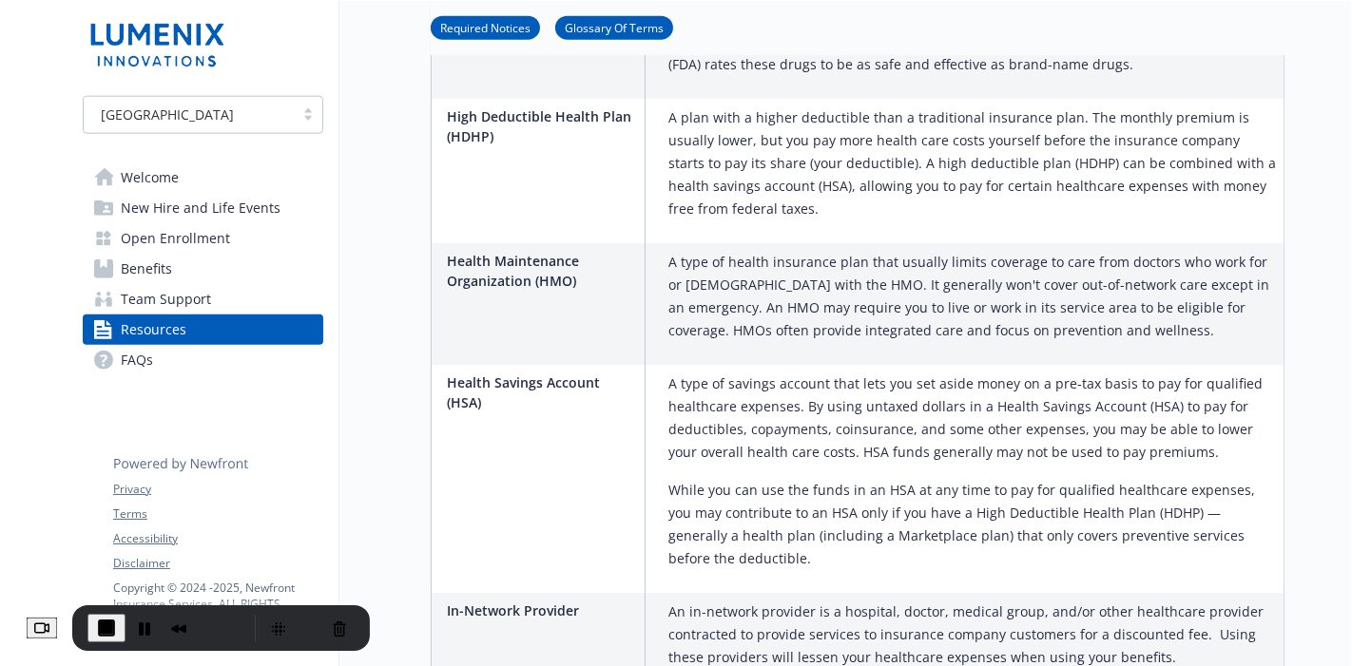
scroll to position [1877, 0]
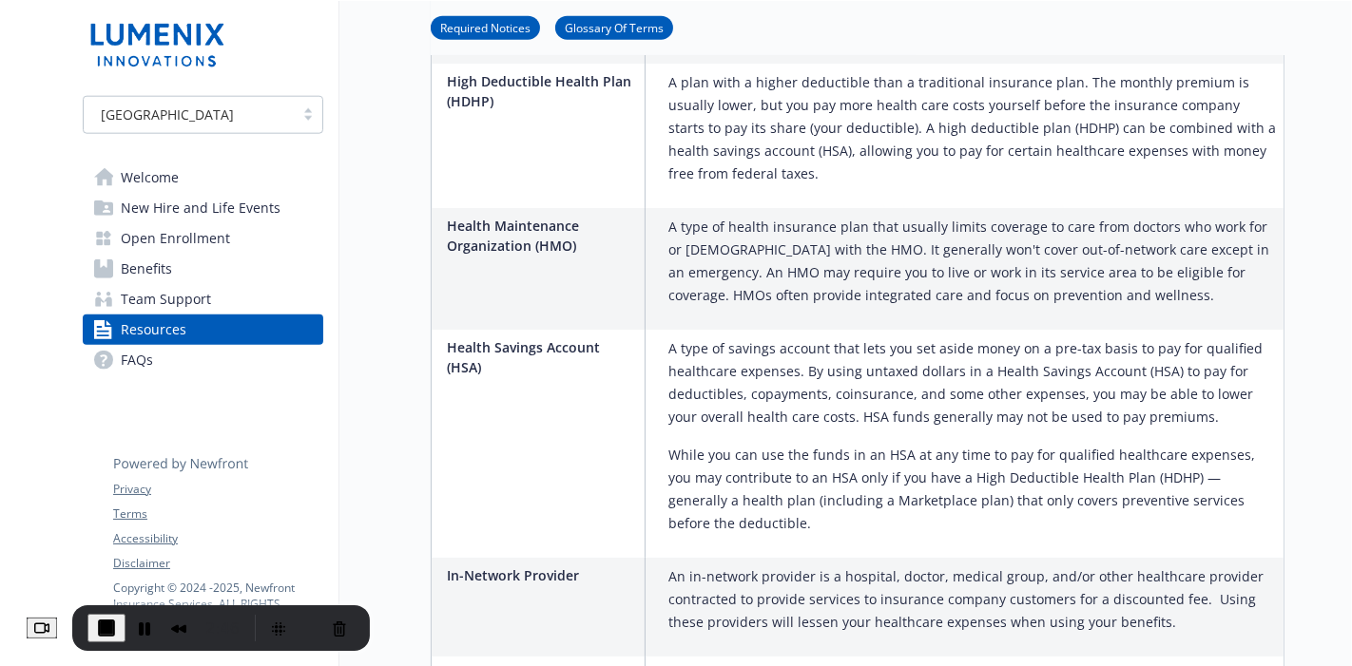
click at [258, 359] on link "FAQs" at bounding box center [203, 360] width 241 height 30
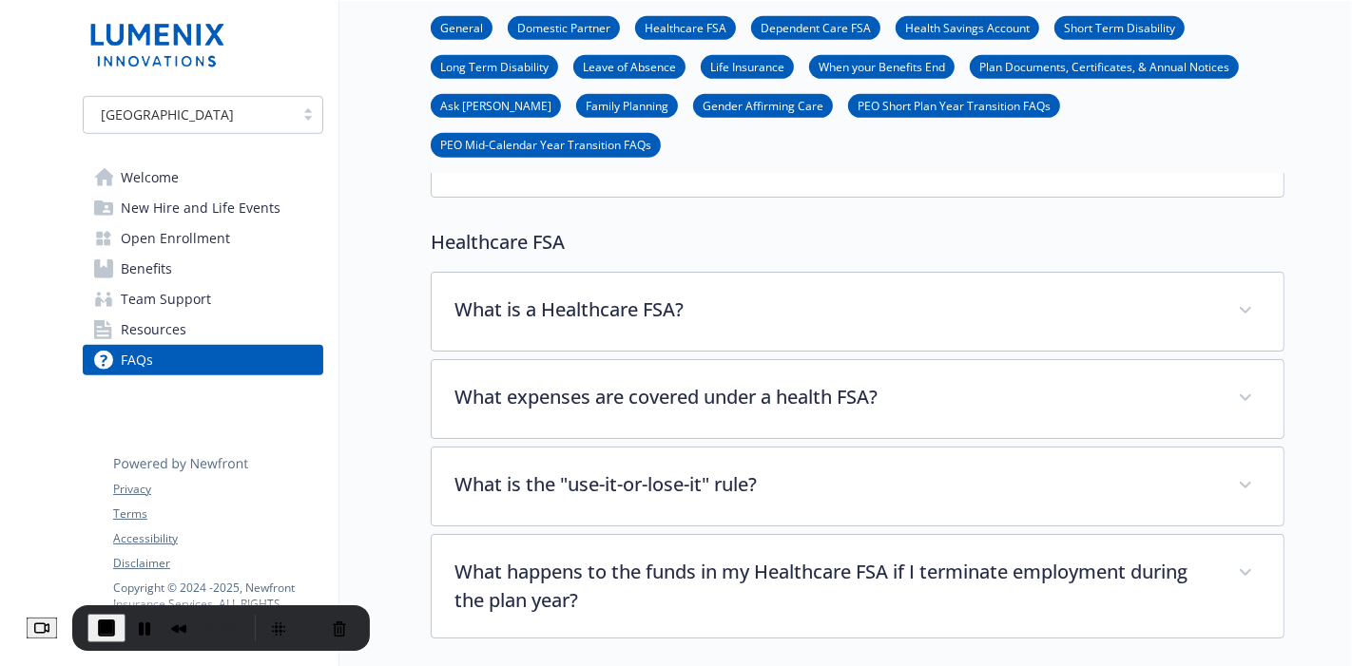
scroll to position [1031, 0]
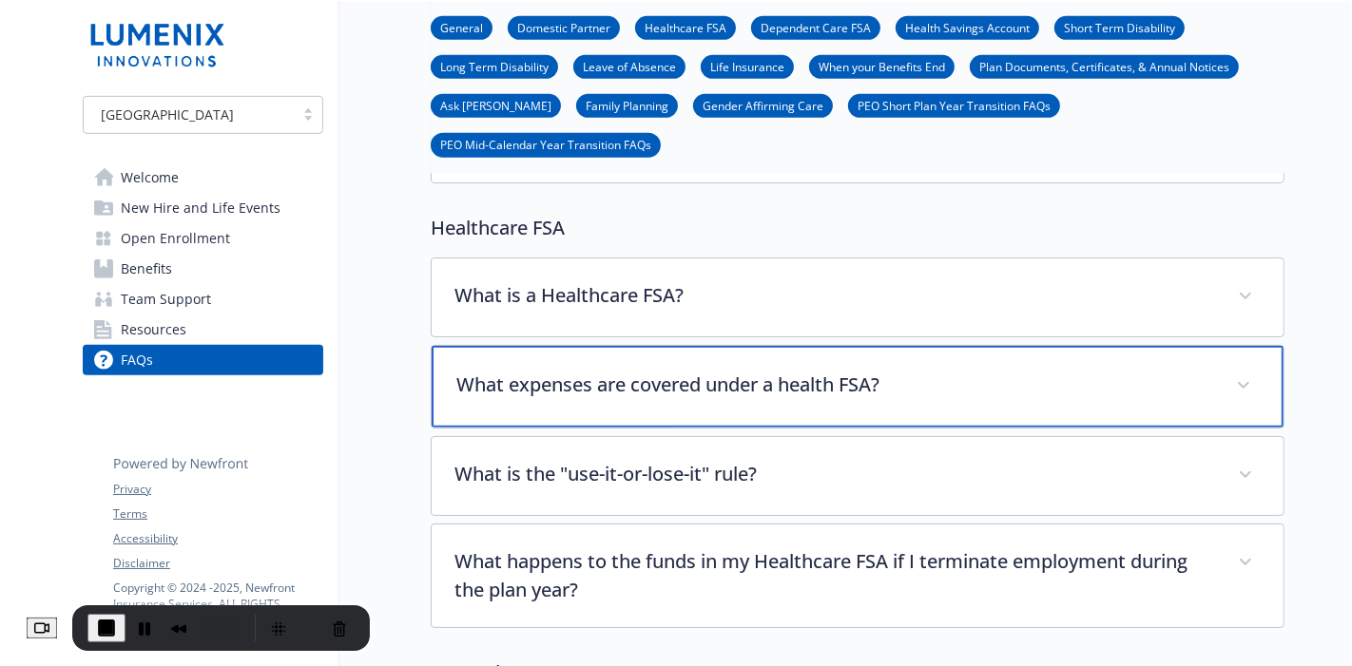
click at [801, 371] on p "What expenses are covered under a health FSA?" at bounding box center [834, 385] width 757 height 29
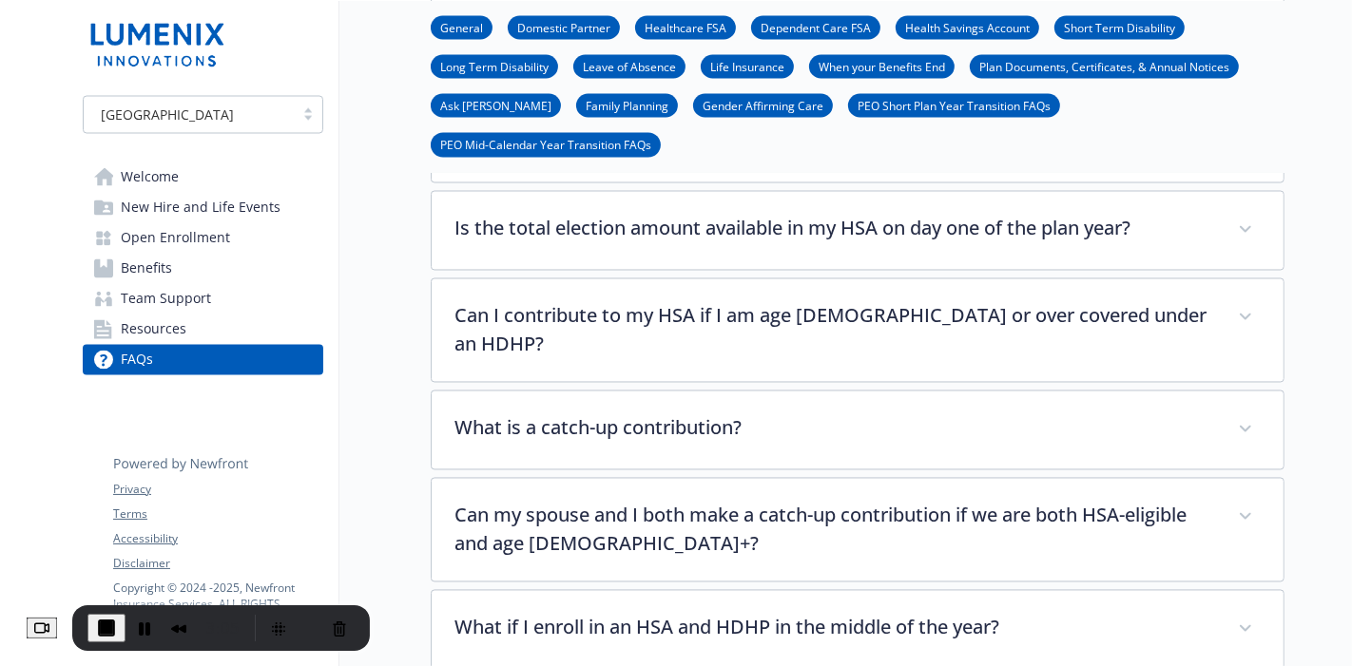
scroll to position [2883, 0]
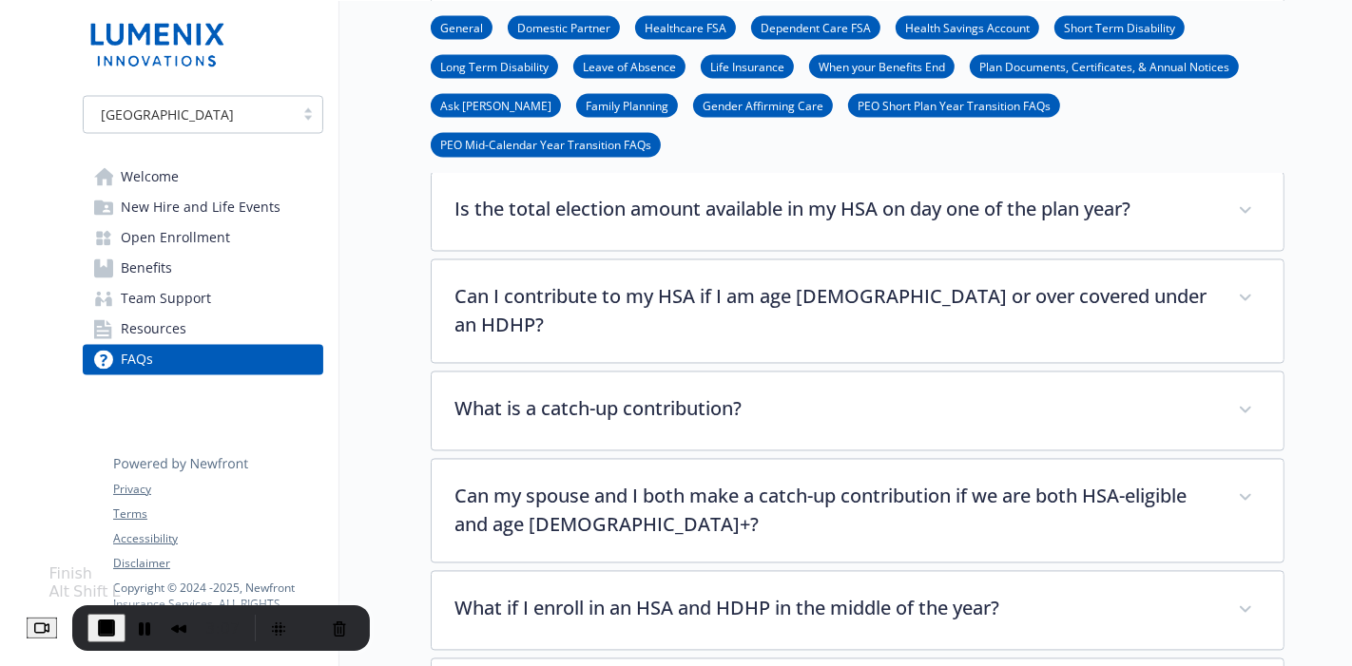
click at [118, 599] on span "End Recording" at bounding box center [106, 628] width 23 height 23
